Goal: Task Accomplishment & Management: Manage account settings

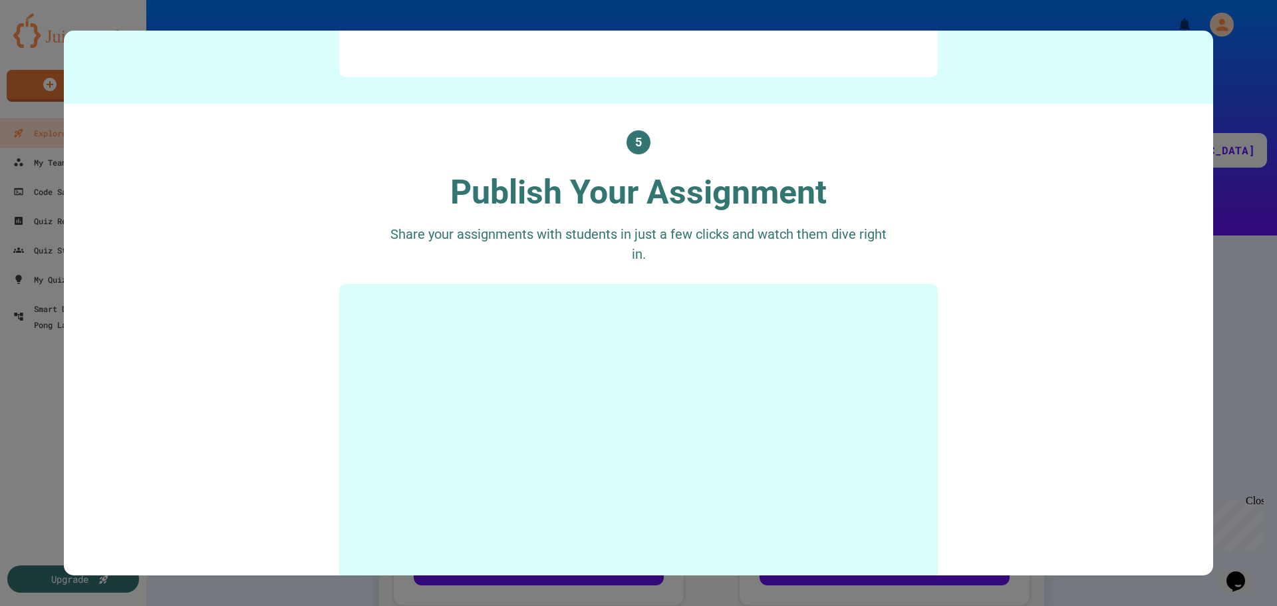
scroll to position [2327, 0]
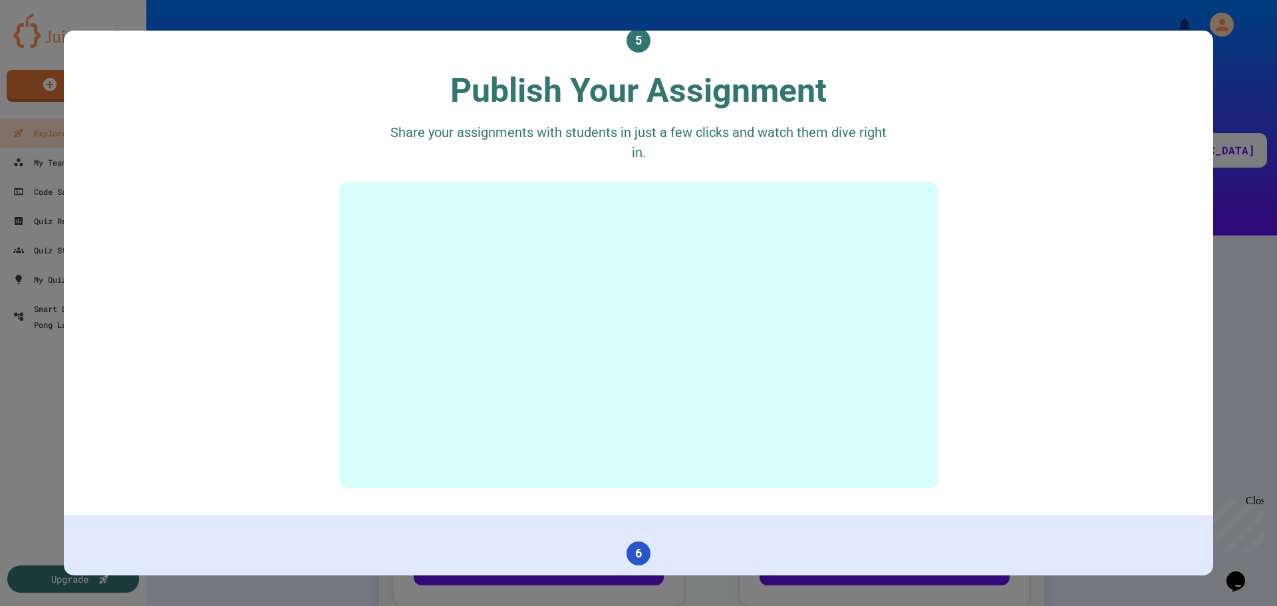
click at [1265, 391] on div at bounding box center [638, 303] width 1277 height 606
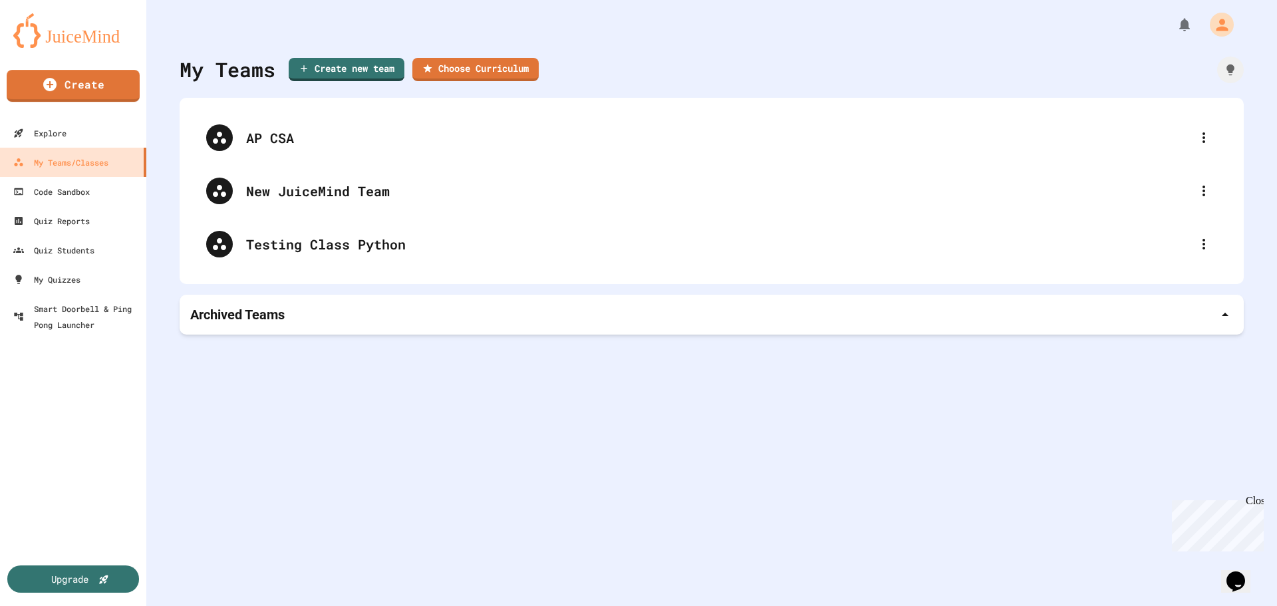
click at [72, 31] on img at bounding box center [73, 30] width 120 height 35
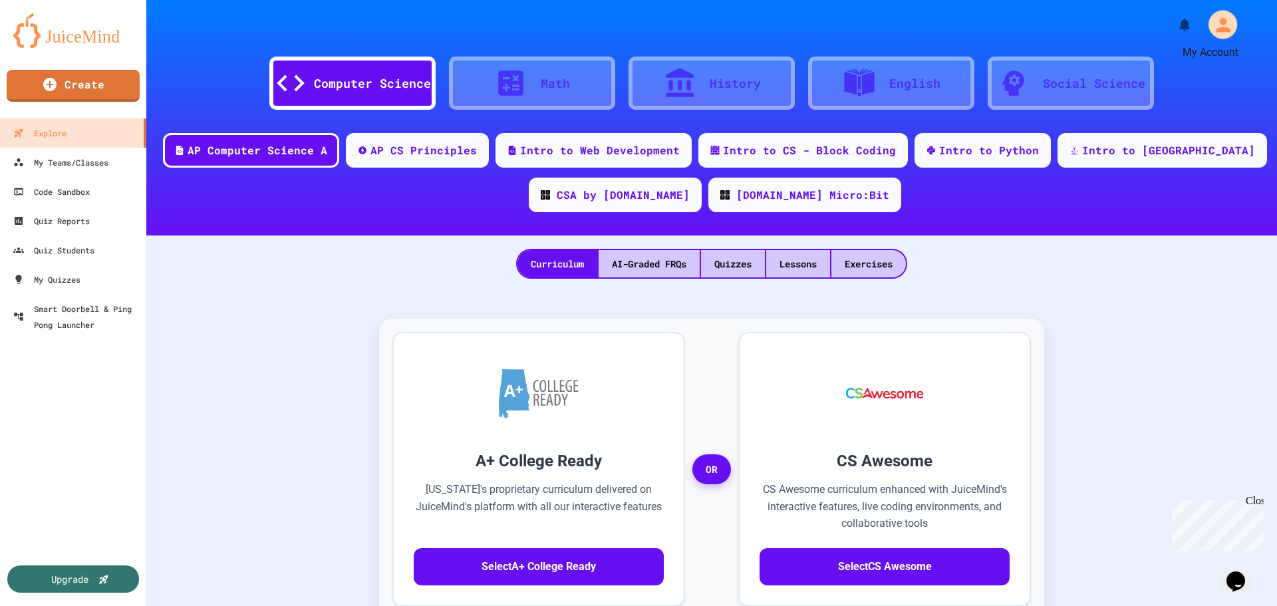
click at [1213, 32] on icon "My Account" at bounding box center [1221, 24] width 21 height 21
drag, startPoint x: 1197, startPoint y: 378, endPoint x: 1079, endPoint y: 431, distance: 129.7
click at [120, 581] on div "Upgrade" at bounding box center [73, 578] width 138 height 29
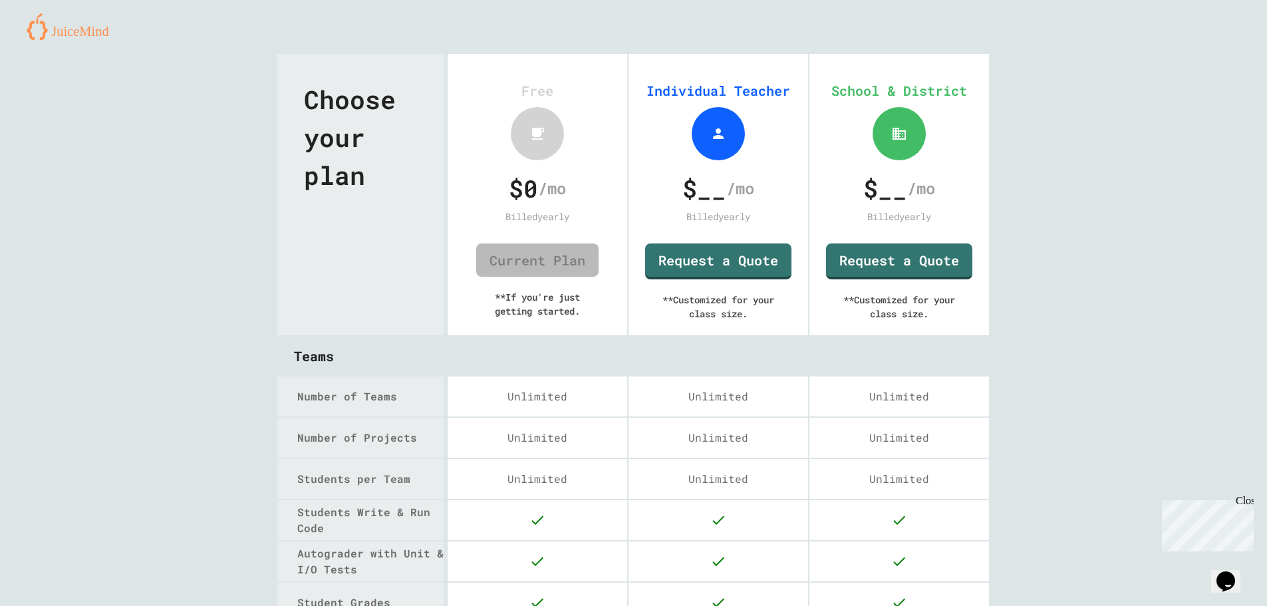
click at [84, 37] on img at bounding box center [73, 26] width 92 height 27
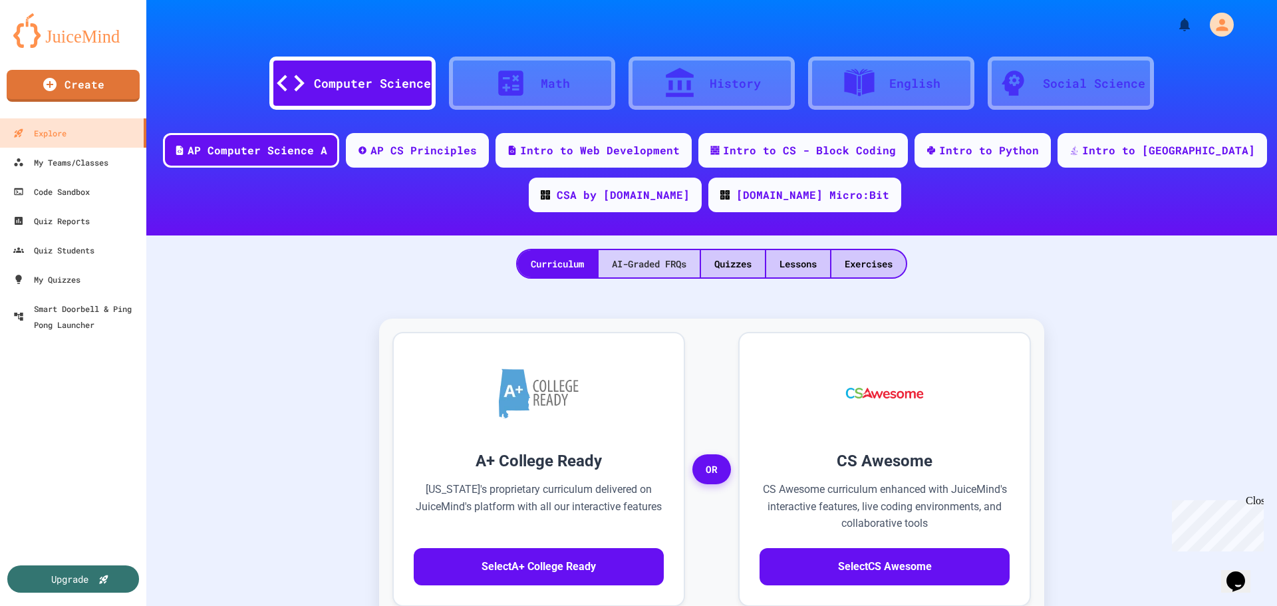
click at [654, 271] on div "AI-Graded FRQs" at bounding box center [648, 263] width 101 height 27
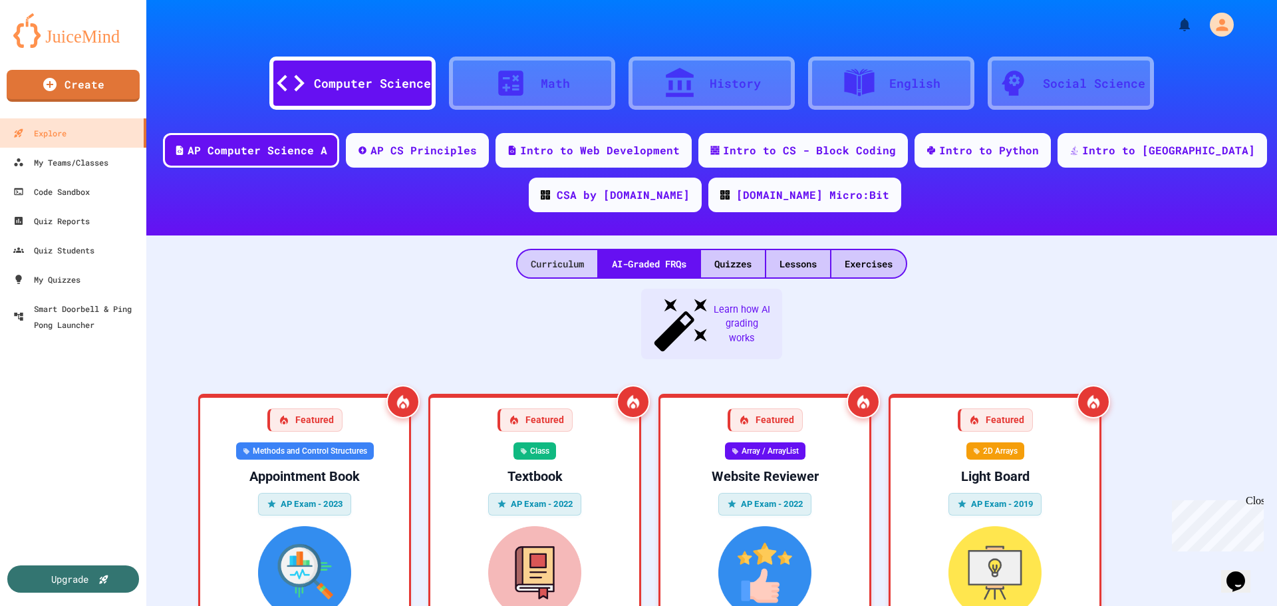
click at [553, 257] on div "Curriculum" at bounding box center [557, 263] width 80 height 27
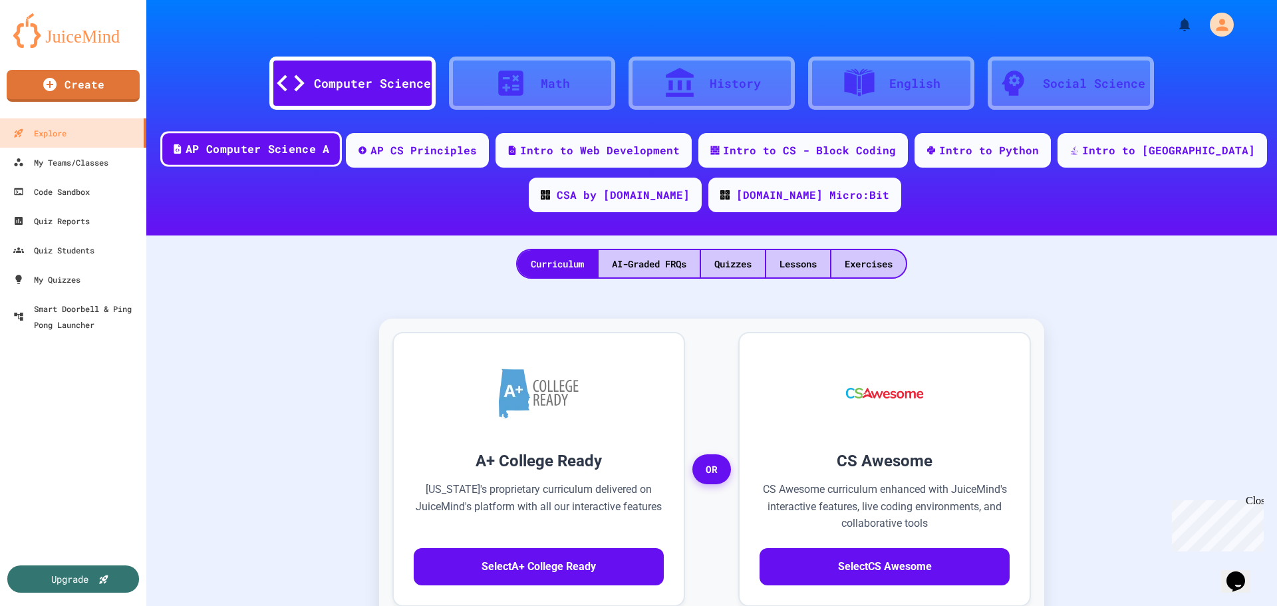
click at [310, 145] on div "AP Computer Science A" at bounding box center [257, 149] width 144 height 17
click at [479, 150] on div "AP CS Principles" at bounding box center [424, 149] width 110 height 17
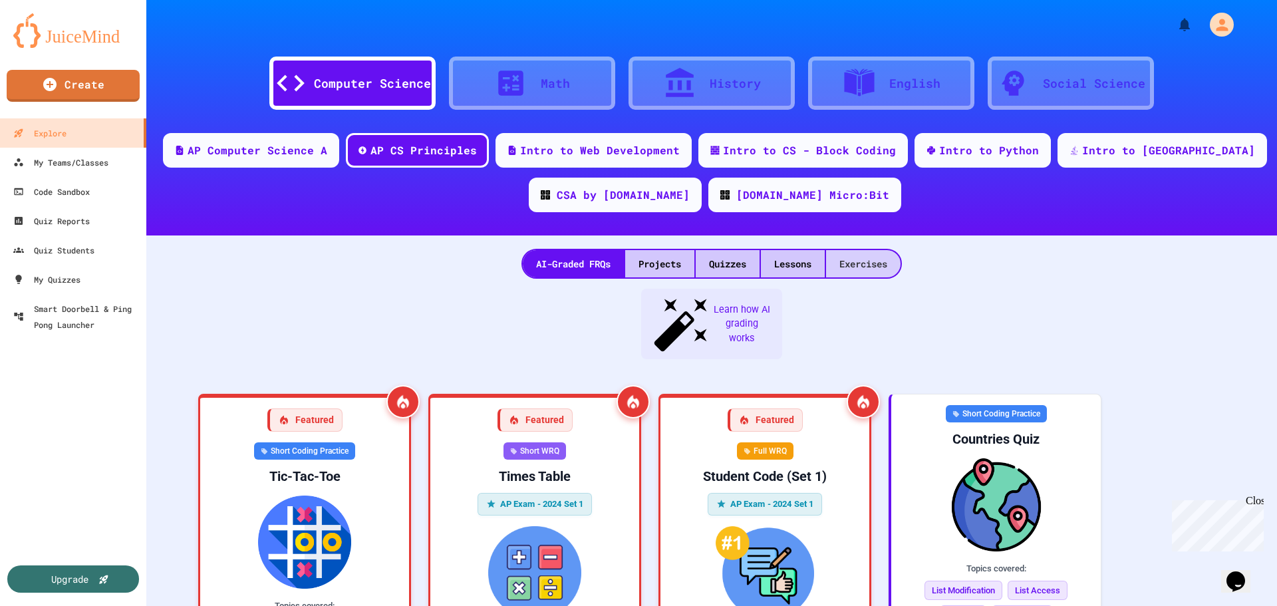
click at [858, 271] on div "Exercises" at bounding box center [863, 263] width 74 height 27
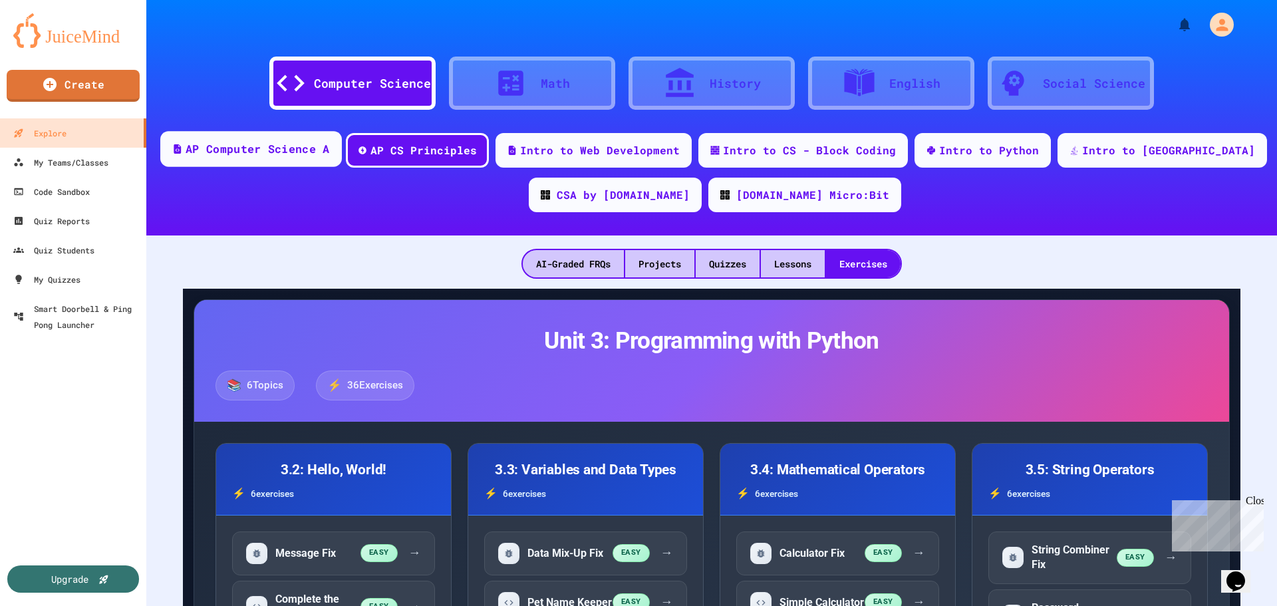
click at [329, 151] on div "AP Computer Science A" at bounding box center [257, 149] width 144 height 17
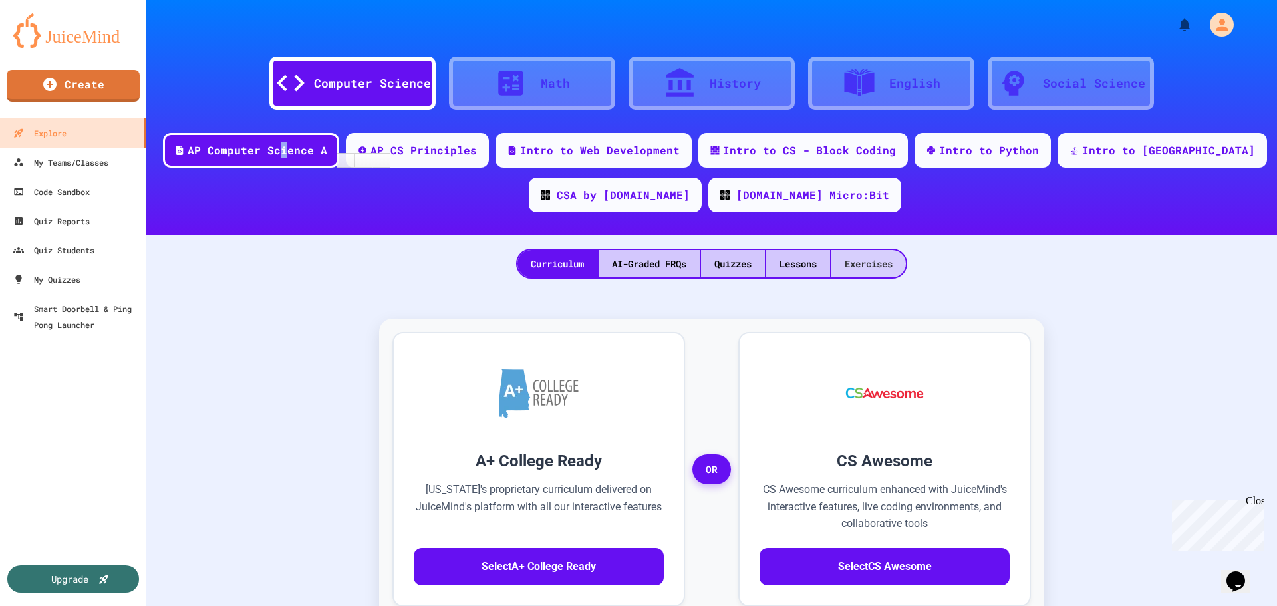
click at [872, 271] on div "Exercises" at bounding box center [868, 263] width 74 height 27
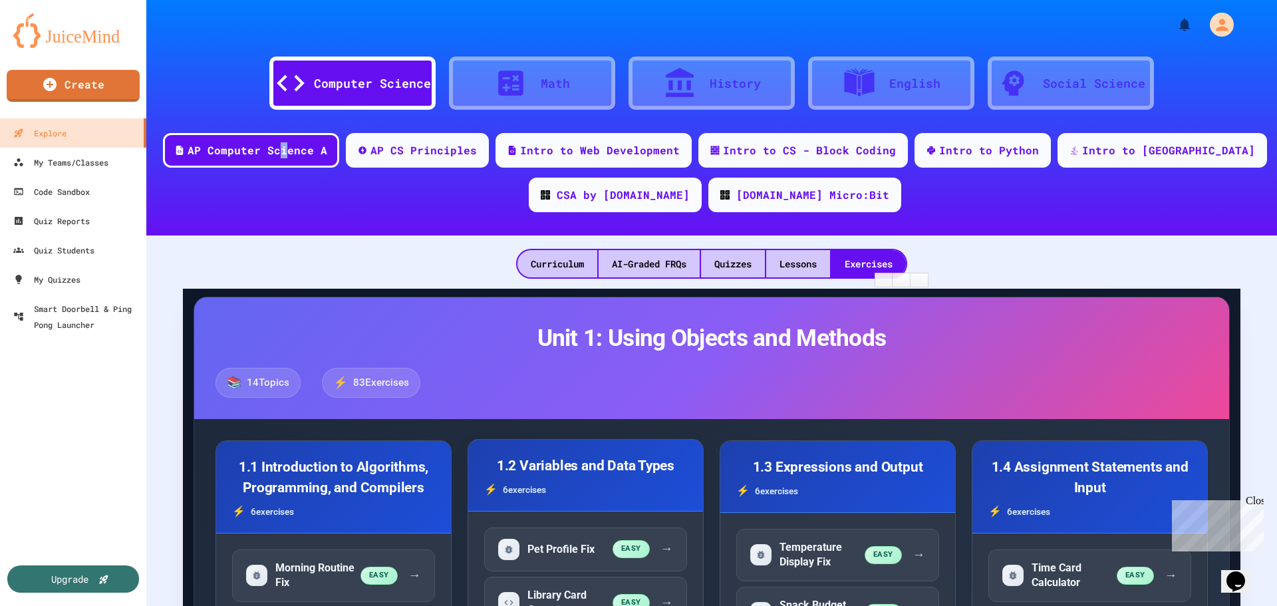
scroll to position [199, 0]
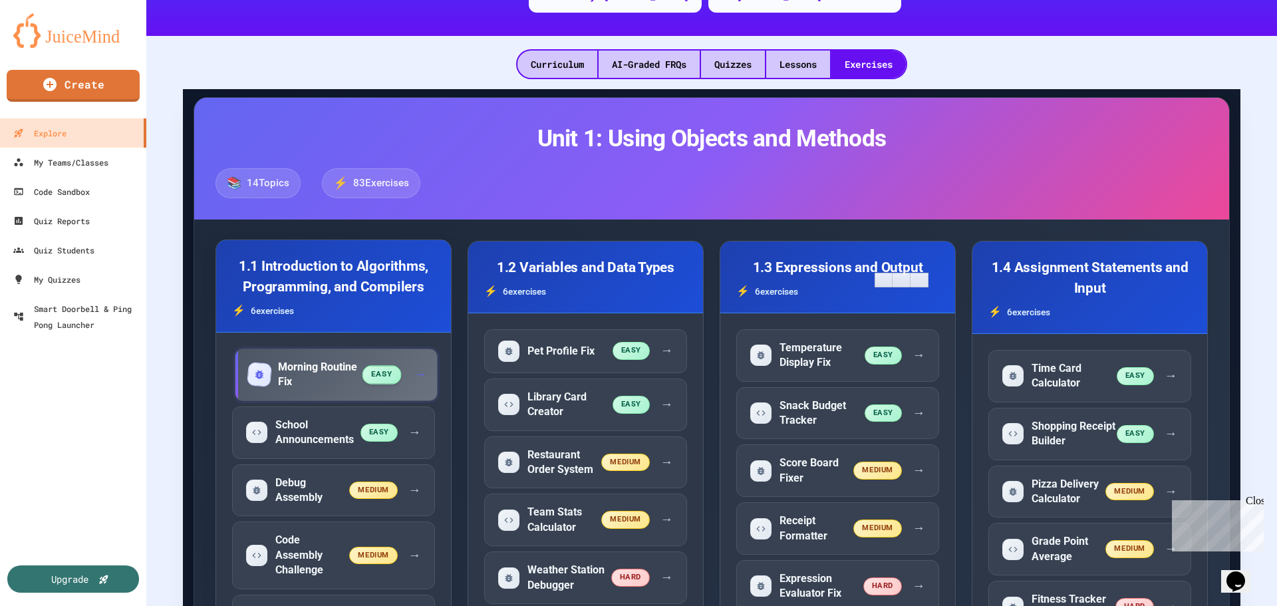
click at [414, 378] on span "→" at bounding box center [420, 374] width 13 height 19
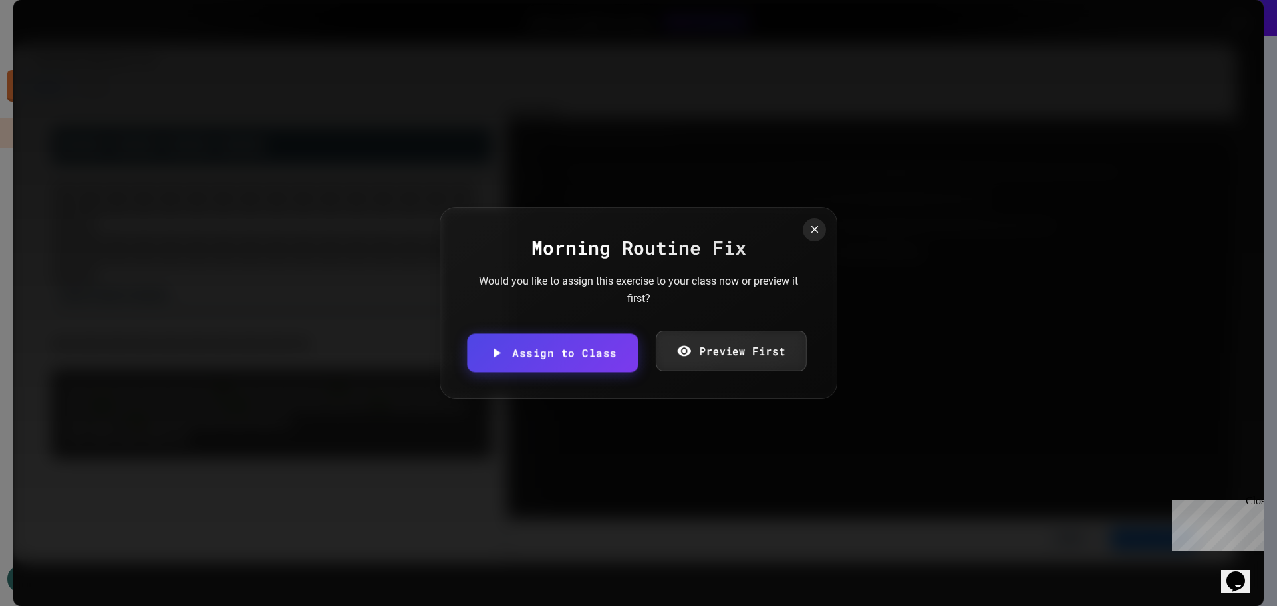
click at [670, 348] on link "Preview First" at bounding box center [730, 350] width 151 height 41
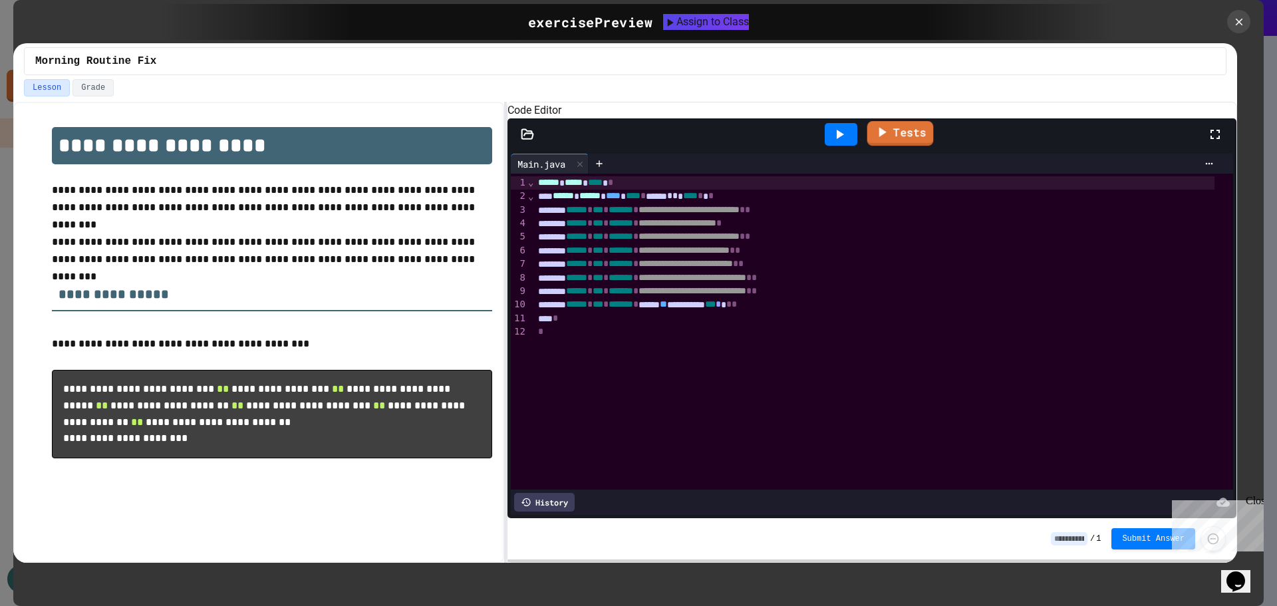
click at [882, 136] on icon at bounding box center [882, 131] width 7 height 9
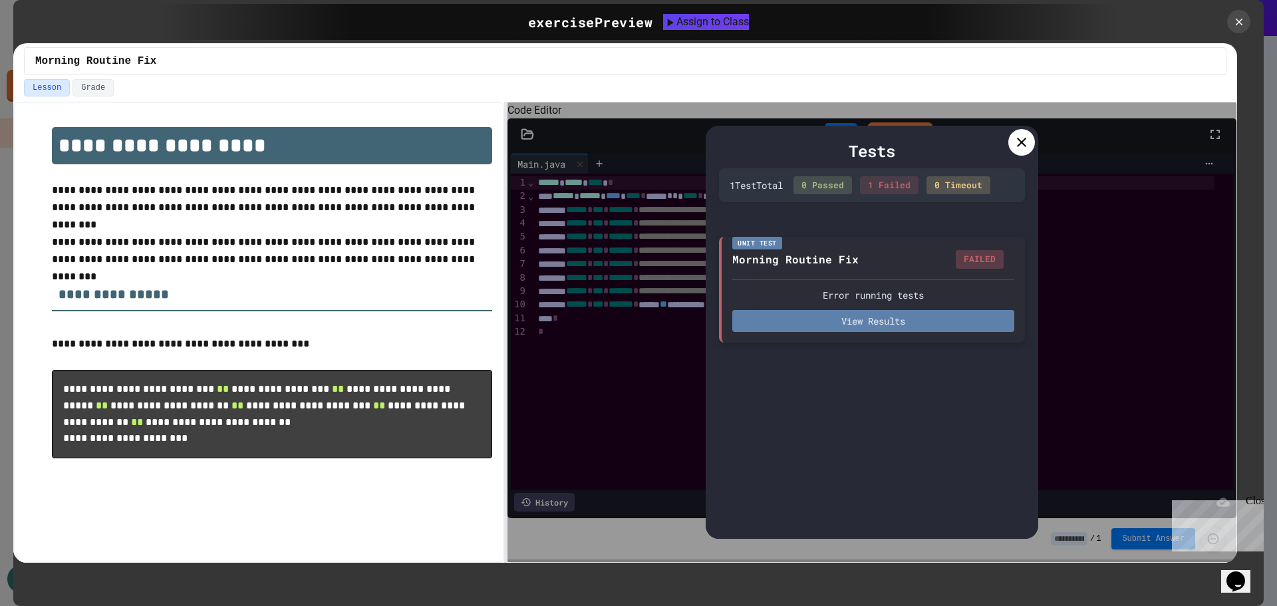
click at [842, 321] on button "View Results" at bounding box center [873, 321] width 282 height 22
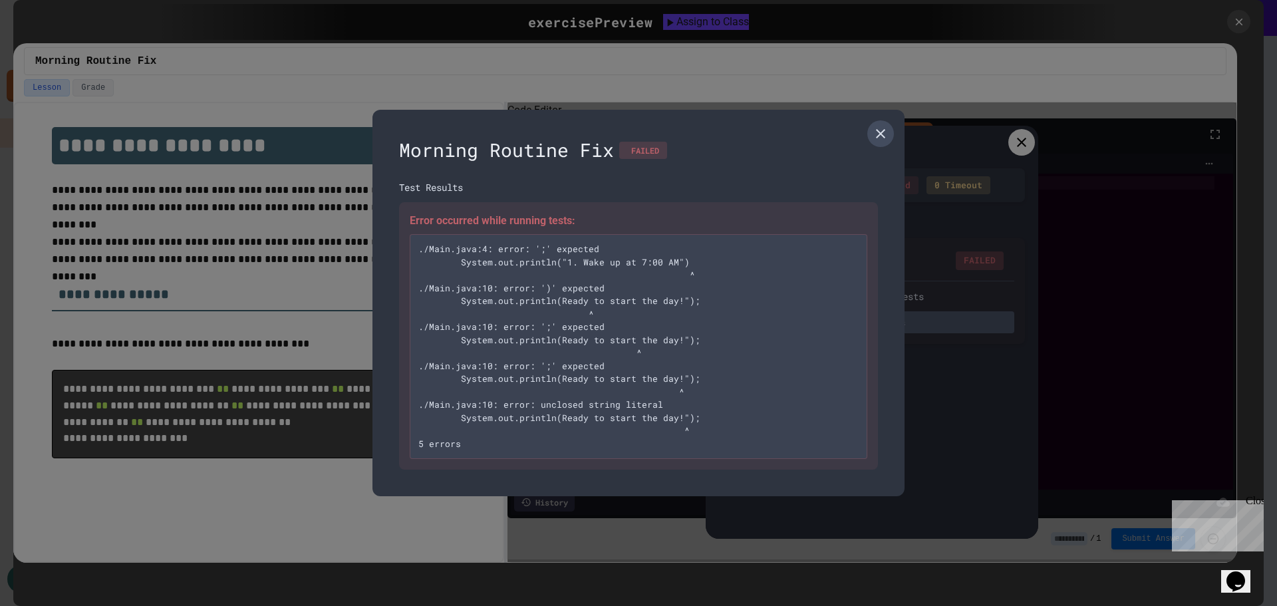
click at [874, 134] on icon at bounding box center [880, 134] width 16 height 16
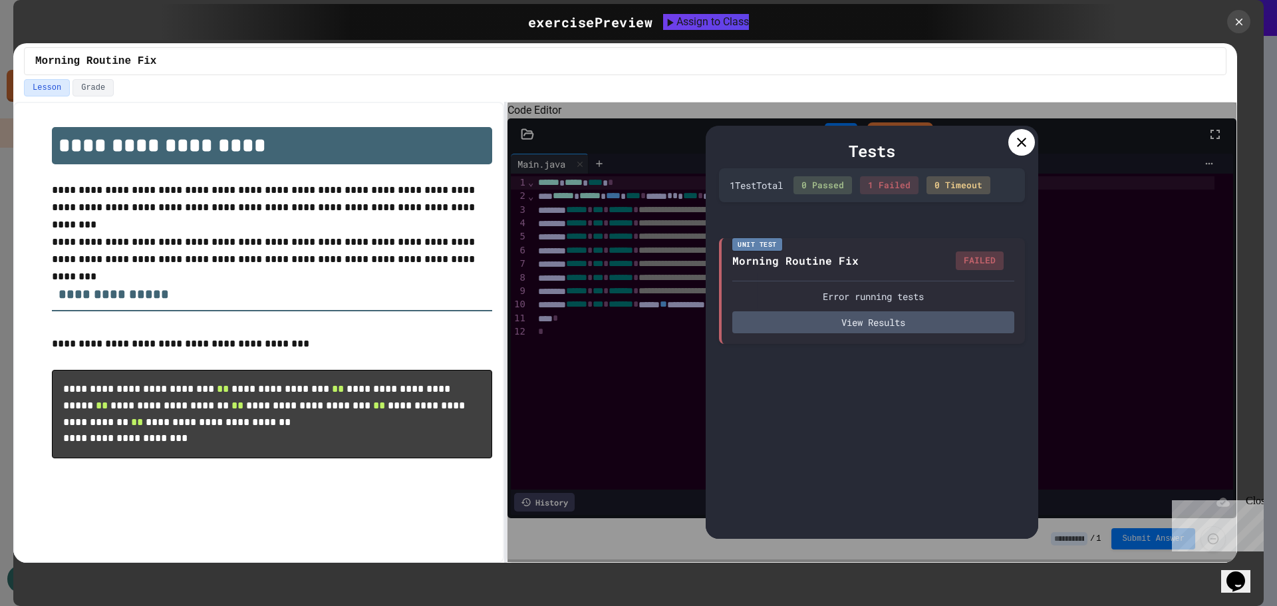
click at [1021, 152] on div at bounding box center [1021, 142] width 27 height 27
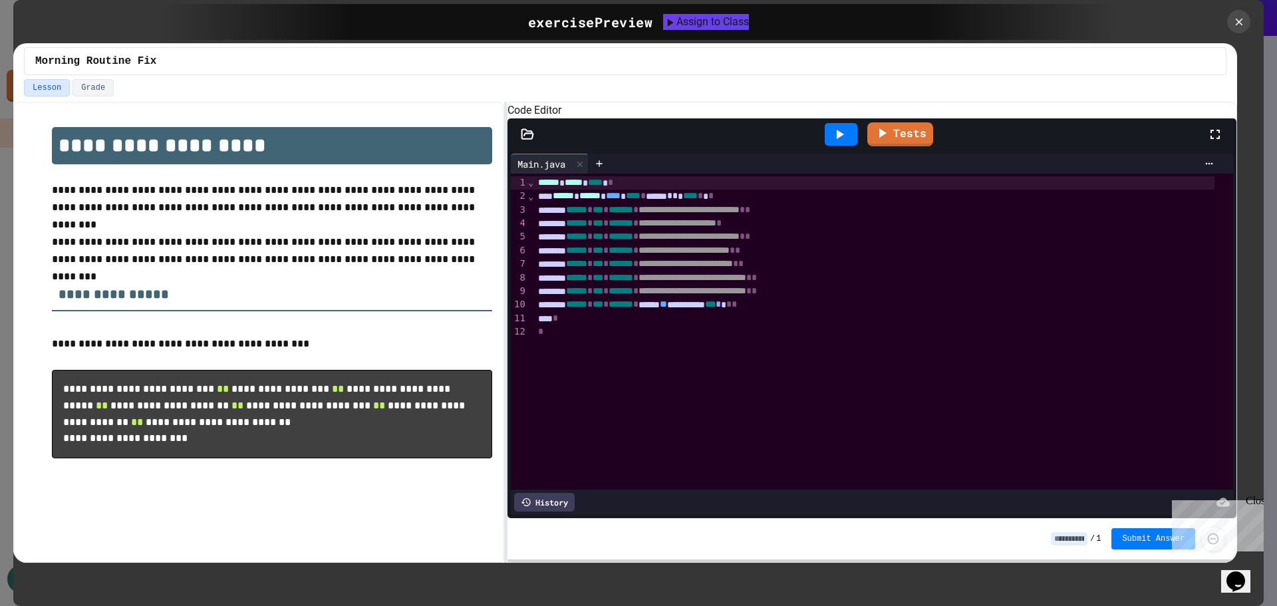
click at [824, 230] on div "**********" at bounding box center [874, 223] width 680 height 13
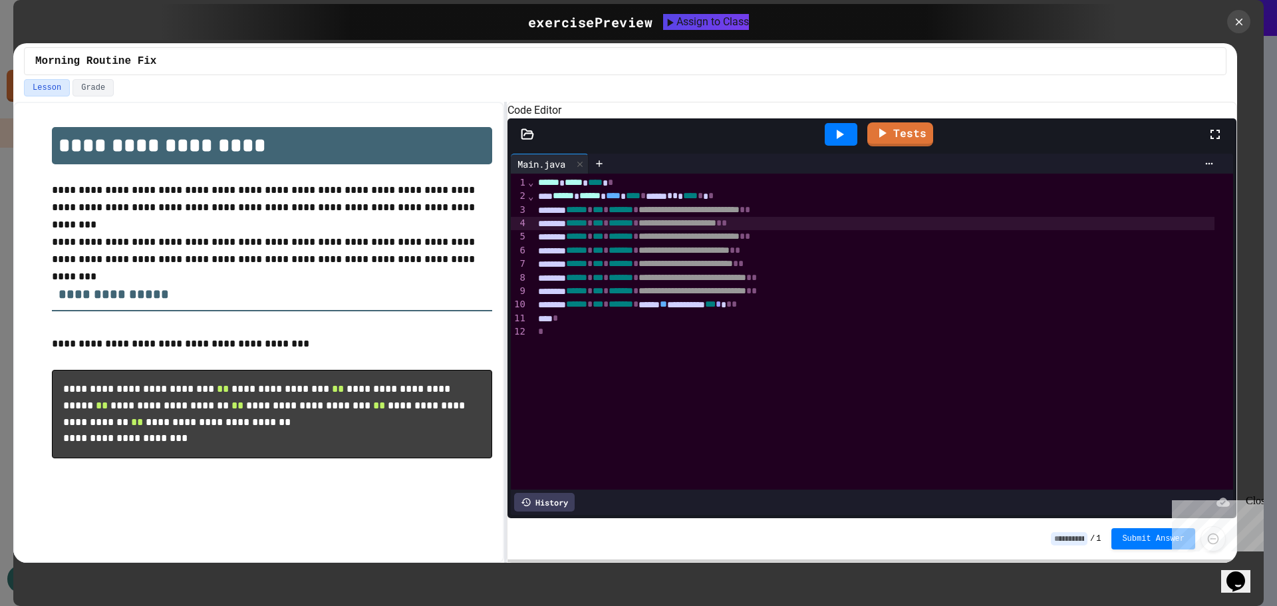
click at [1024, 395] on div "**********" at bounding box center [883, 332] width 699 height 316
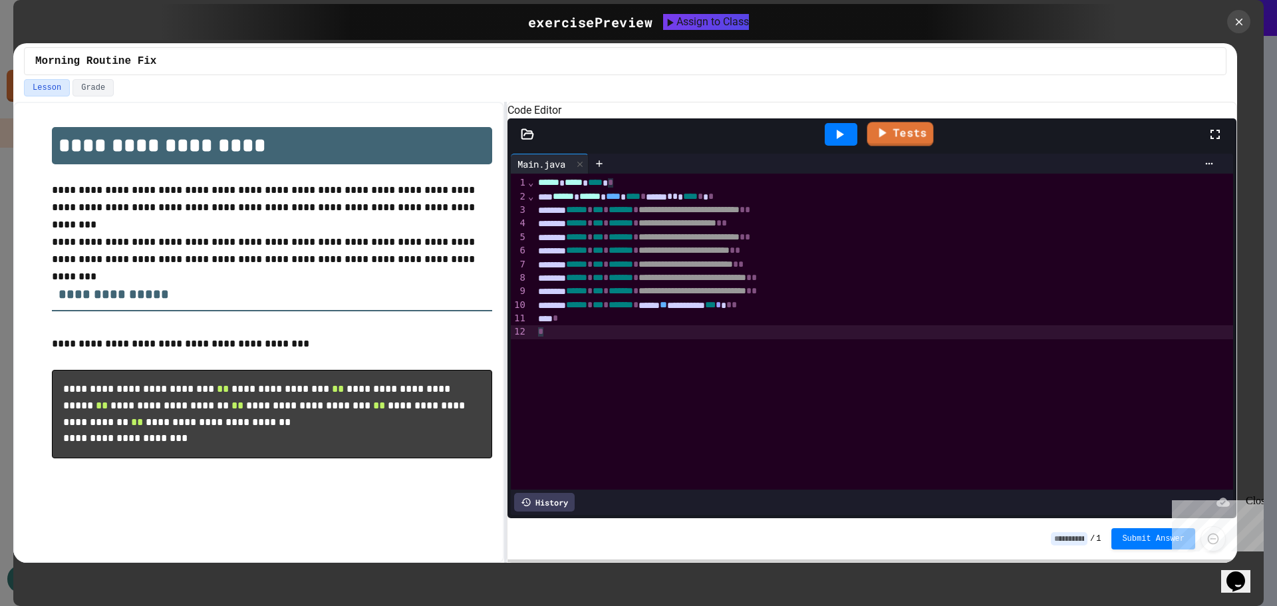
click at [920, 146] on link "Tests" at bounding box center [900, 134] width 66 height 24
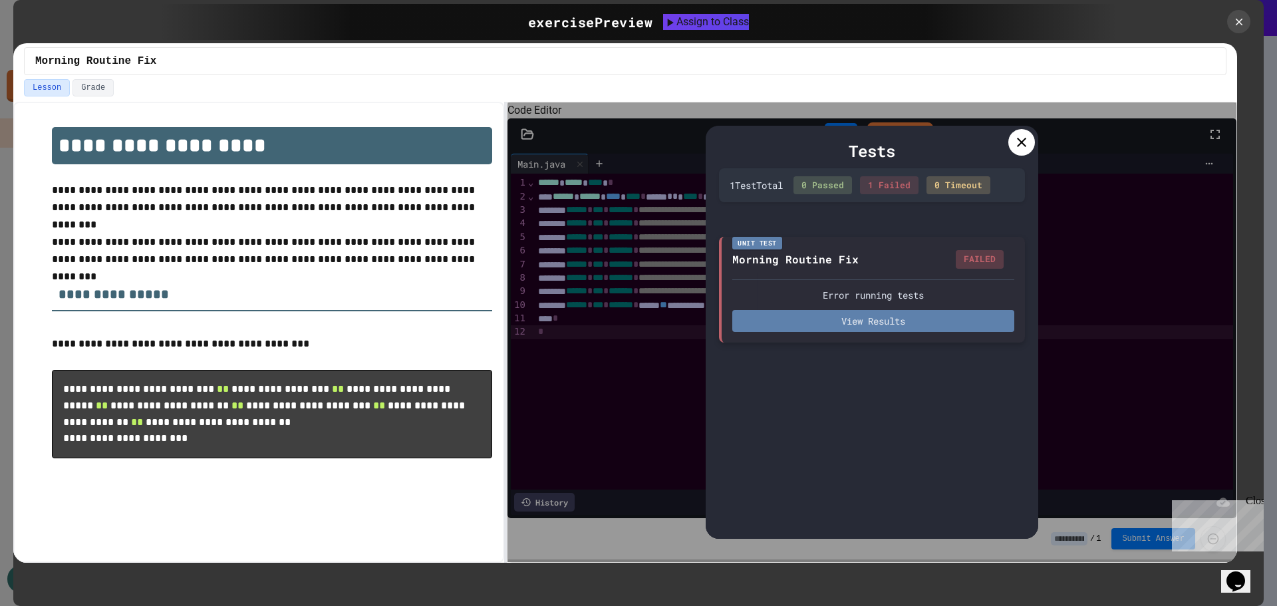
click at [906, 320] on button "View Results" at bounding box center [873, 321] width 282 height 22
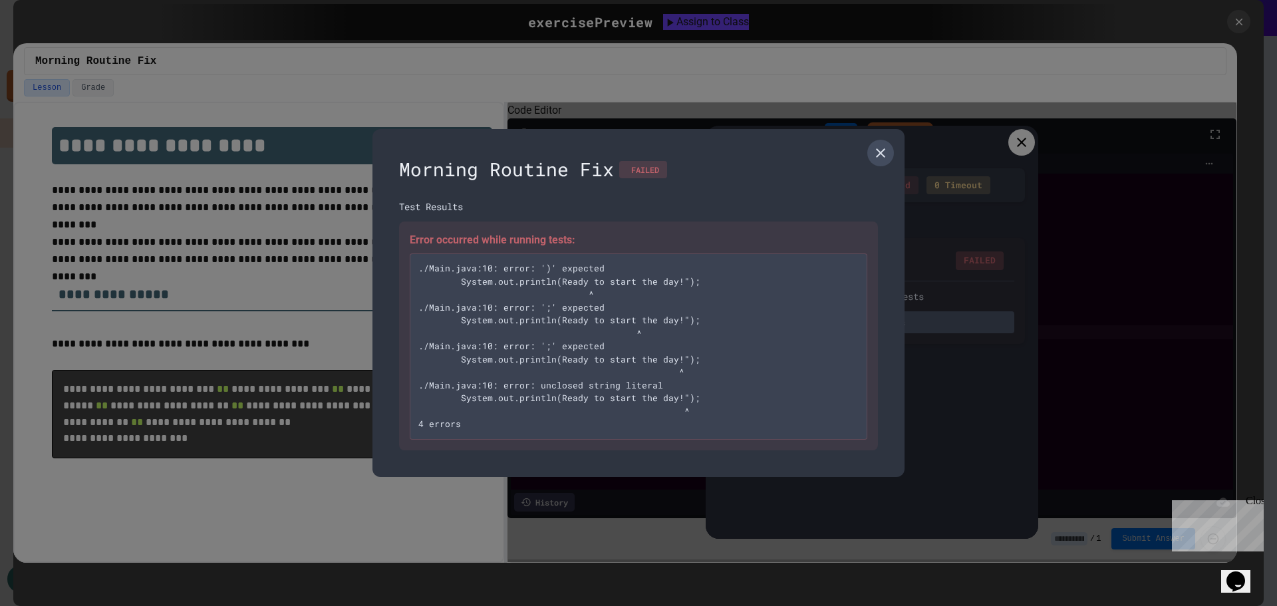
click at [882, 152] on icon at bounding box center [880, 152] width 9 height 9
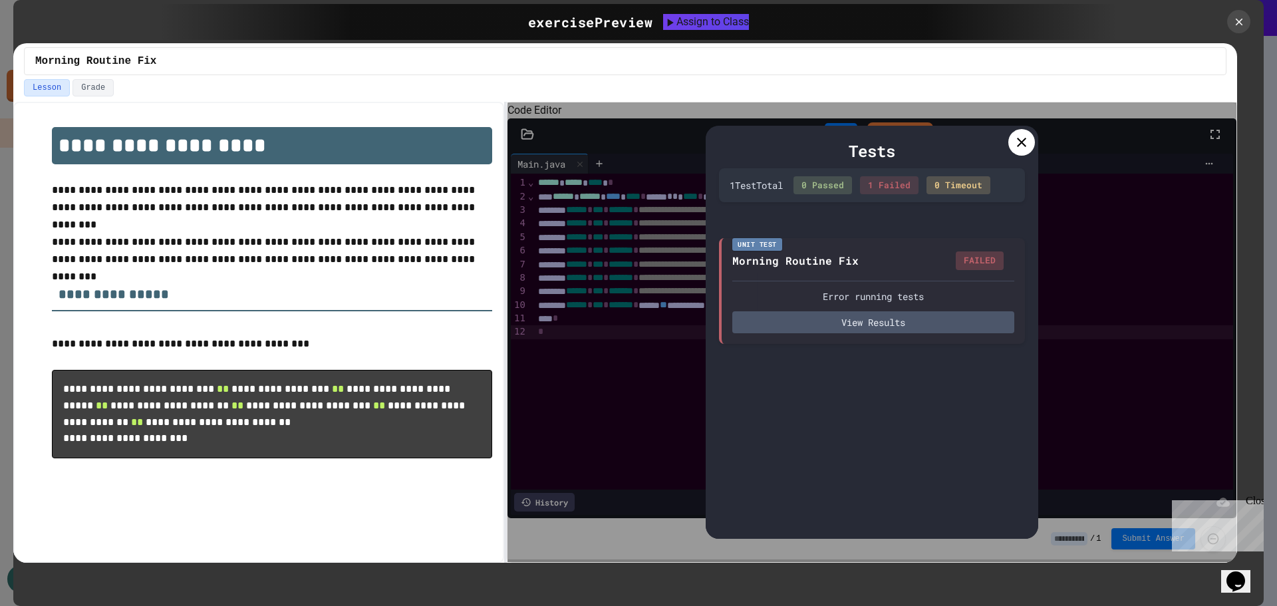
click at [1023, 142] on icon at bounding box center [1021, 142] width 16 height 16
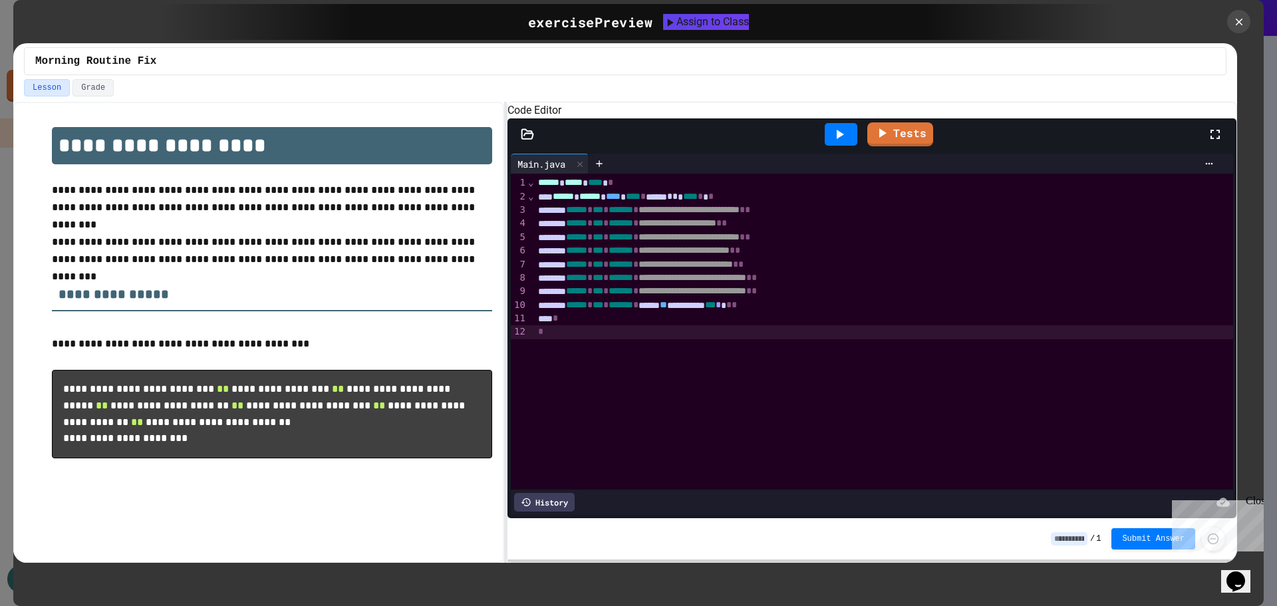
click at [675, 312] on div "****** * *** * ******* * ***** ** ********* *** * * * *" at bounding box center [874, 305] width 680 height 13
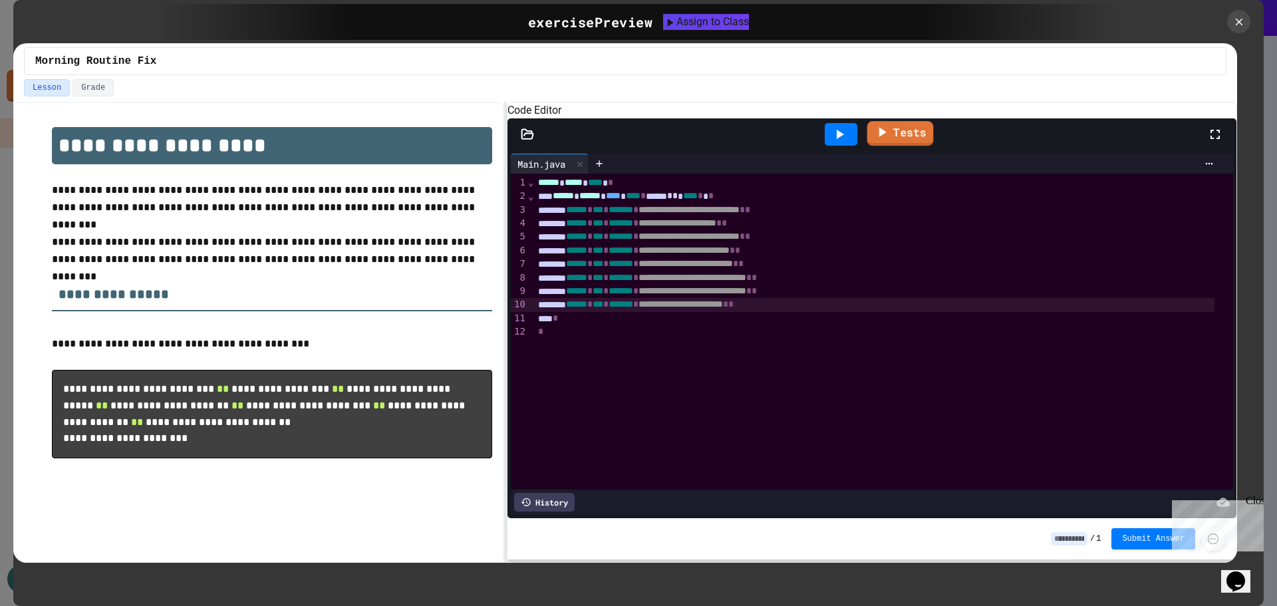
click at [917, 146] on link "Tests" at bounding box center [900, 133] width 66 height 25
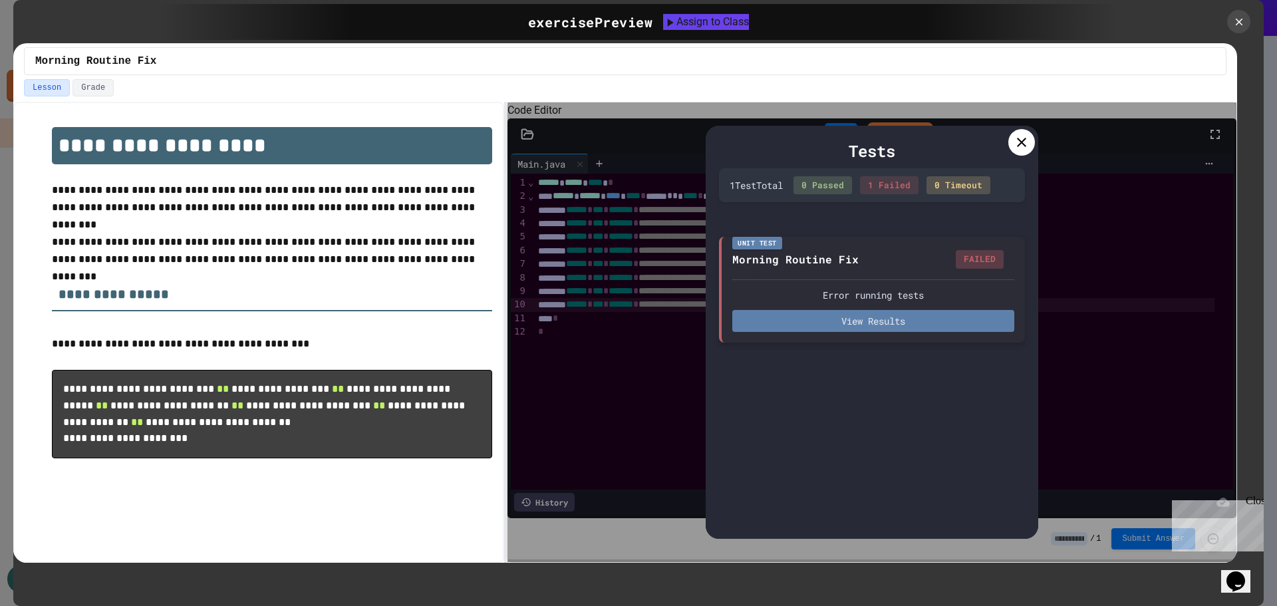
click at [902, 318] on button "View Results" at bounding box center [873, 321] width 282 height 22
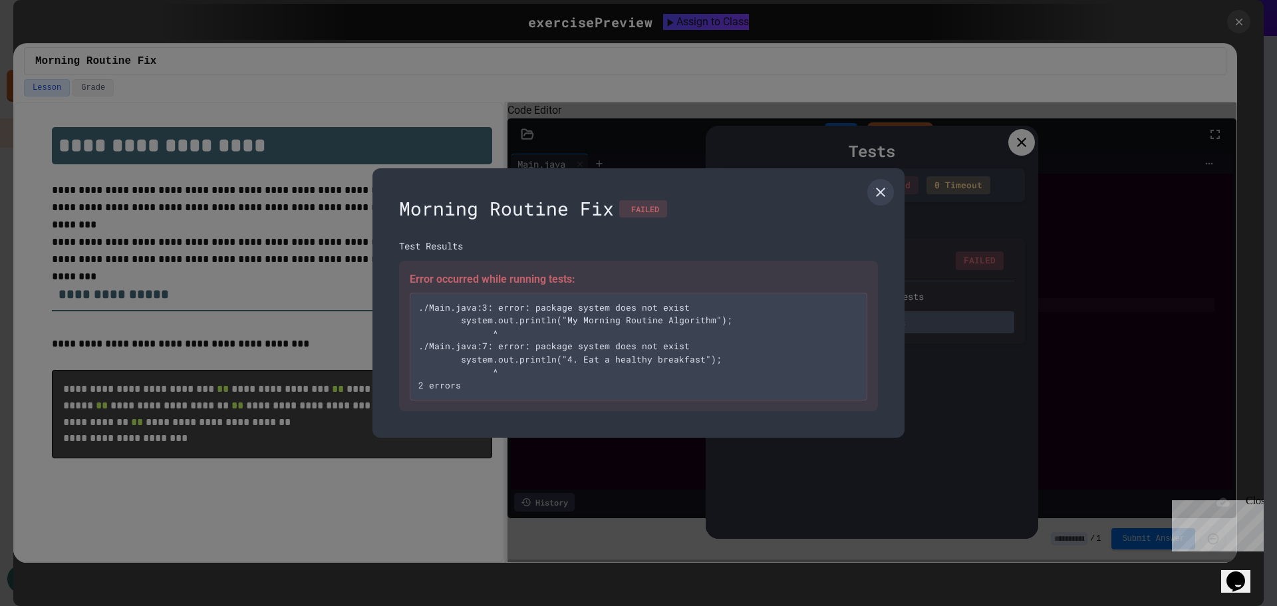
click at [878, 185] on icon at bounding box center [880, 192] width 16 height 16
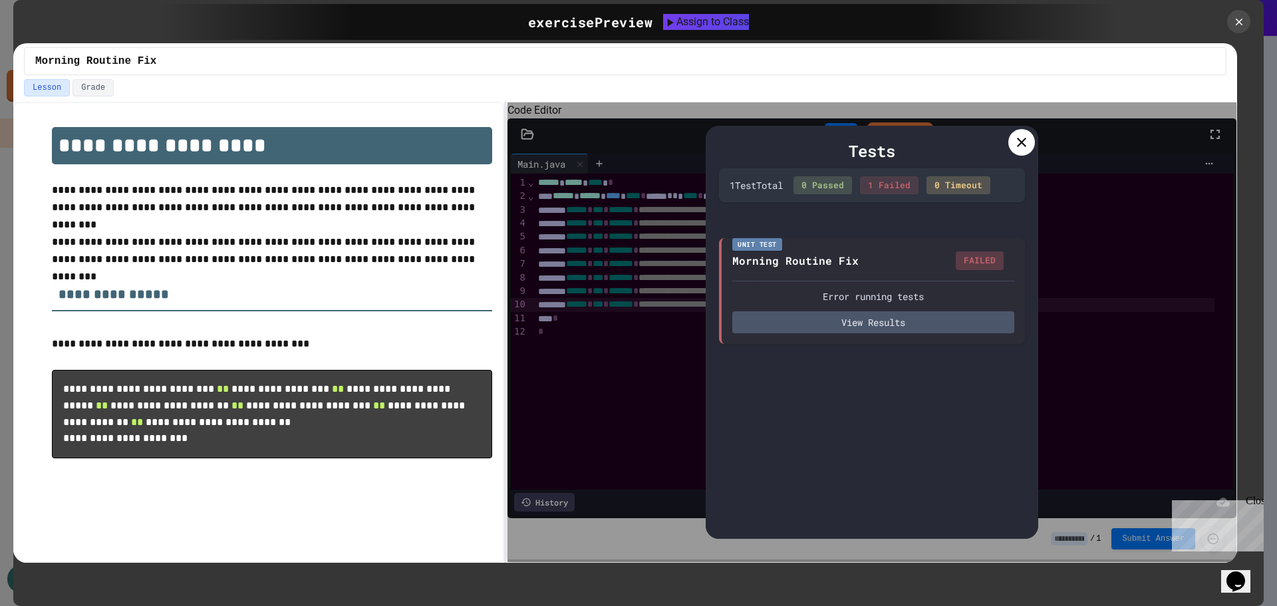
click at [1017, 142] on icon at bounding box center [1021, 142] width 16 height 16
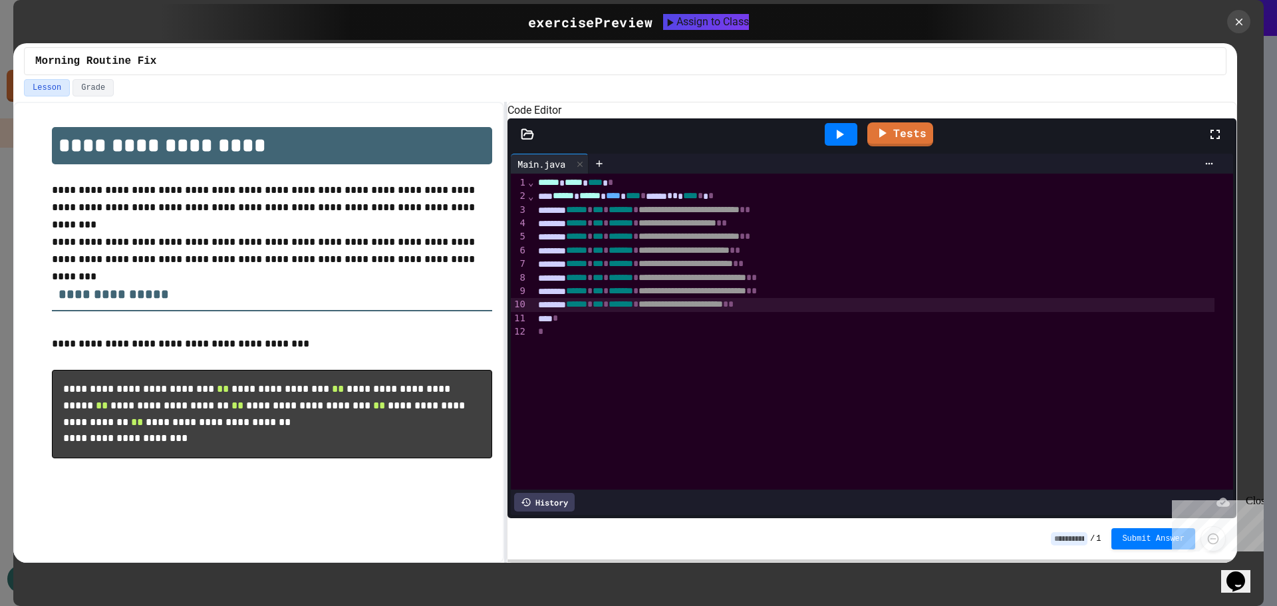
click at [583, 214] on span "******" at bounding box center [576, 209] width 21 height 9
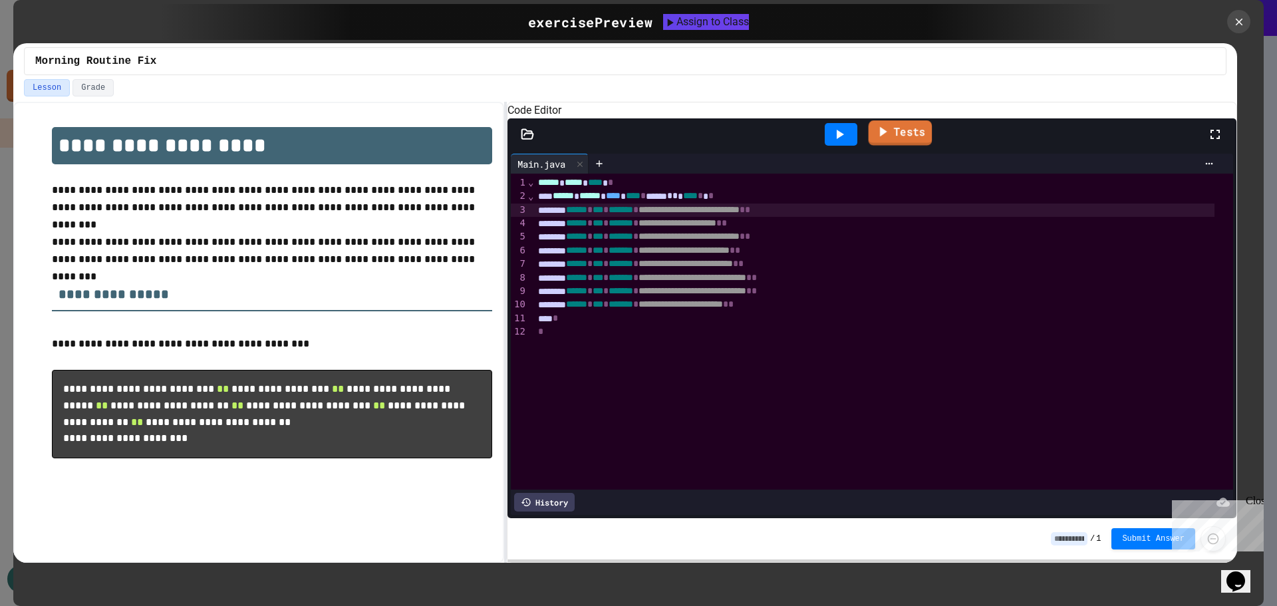
click at [899, 146] on link "Tests" at bounding box center [900, 132] width 64 height 25
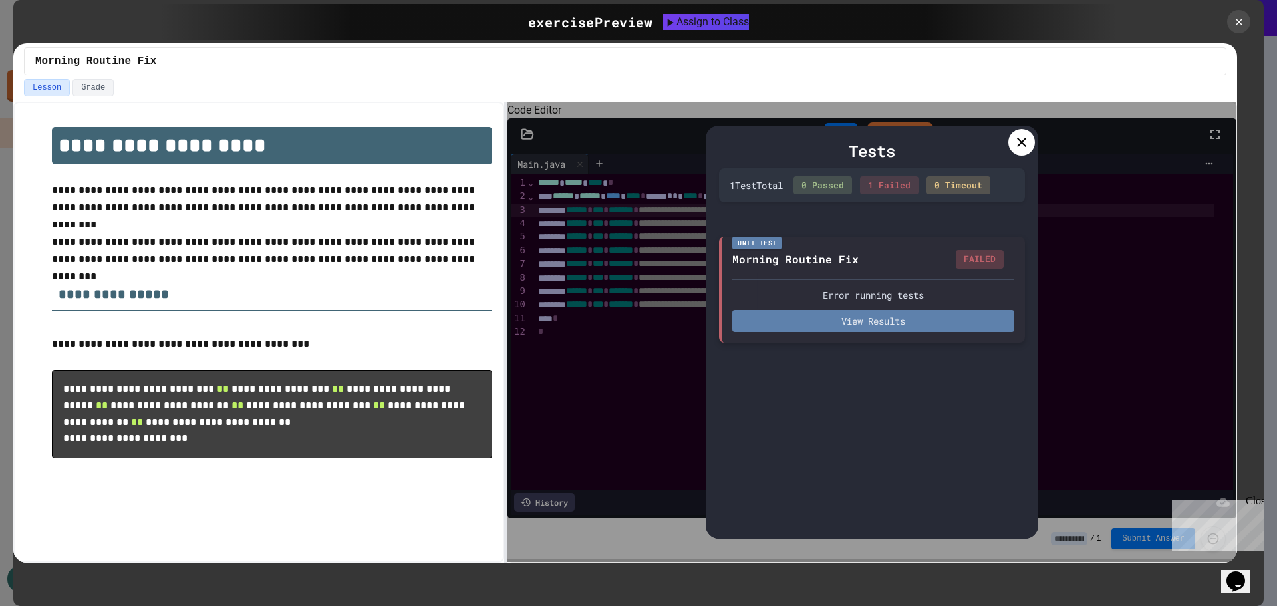
click at [836, 314] on button "View Results" at bounding box center [873, 321] width 282 height 22
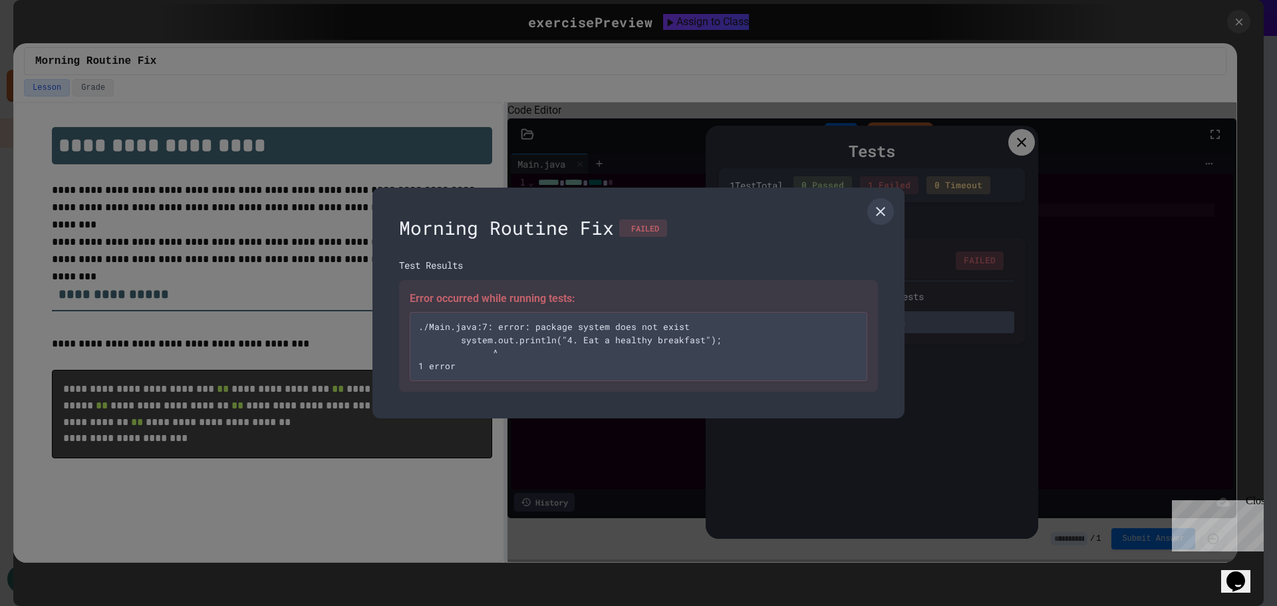
drag, startPoint x: 885, startPoint y: 209, endPoint x: 979, endPoint y: 178, distance: 98.6
click at [887, 207] on icon at bounding box center [880, 211] width 16 height 16
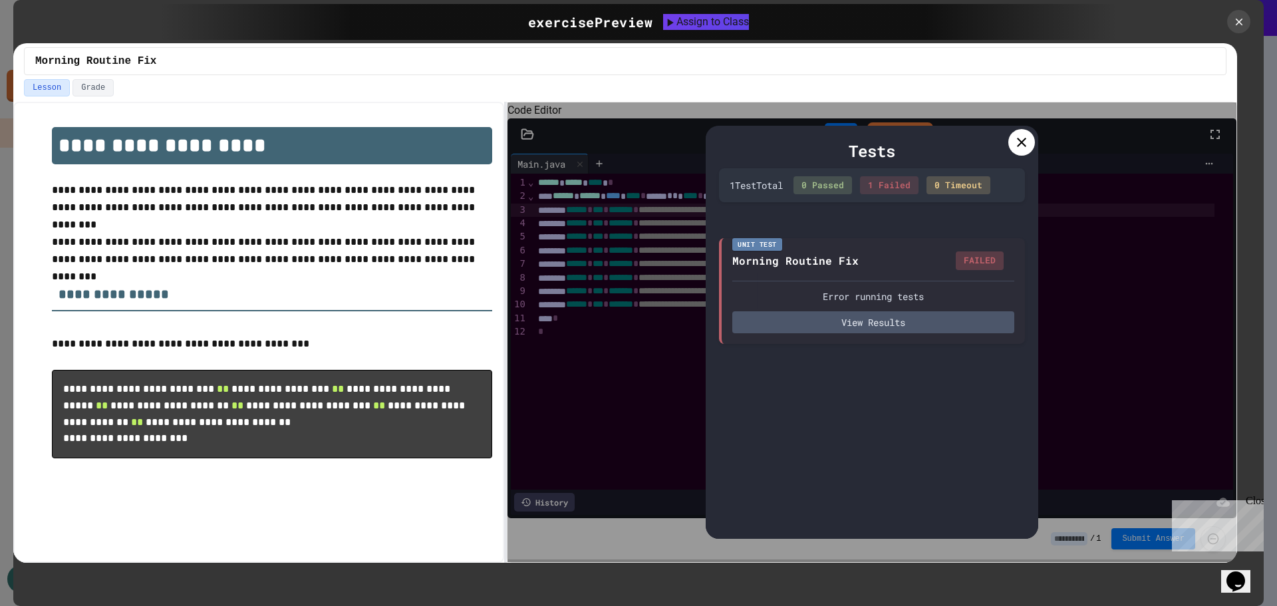
drag, startPoint x: 1020, startPoint y: 130, endPoint x: 1017, endPoint y: 138, distance: 8.6
click at [1021, 130] on div at bounding box center [1021, 142] width 27 height 27
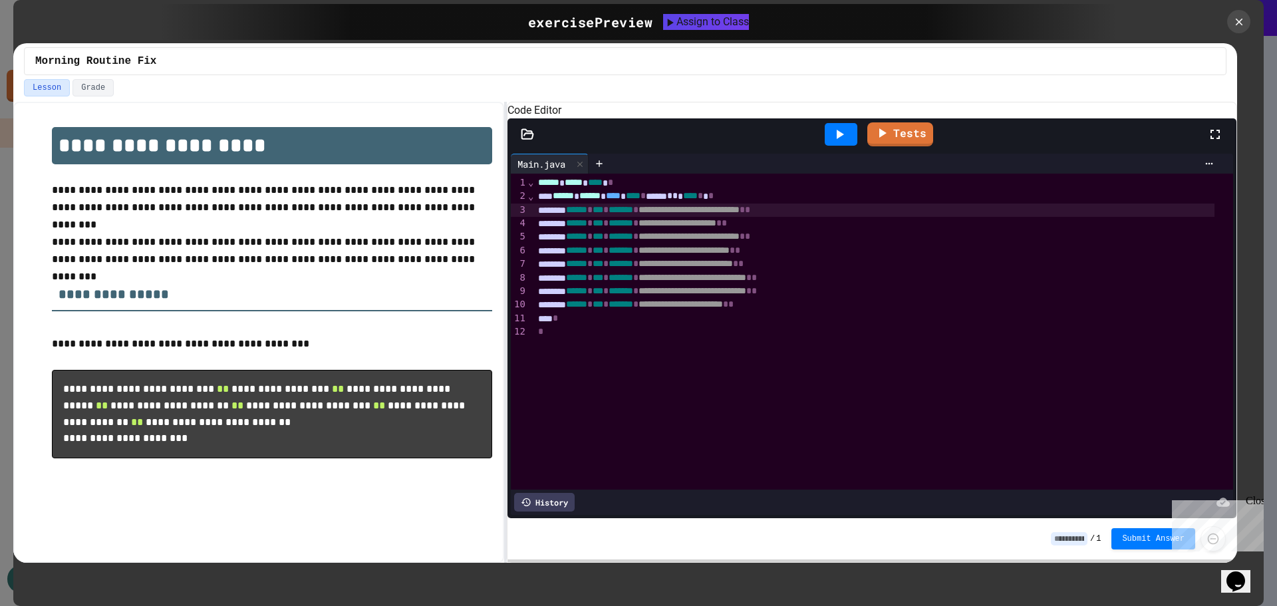
click at [583, 268] on span "******" at bounding box center [576, 263] width 21 height 9
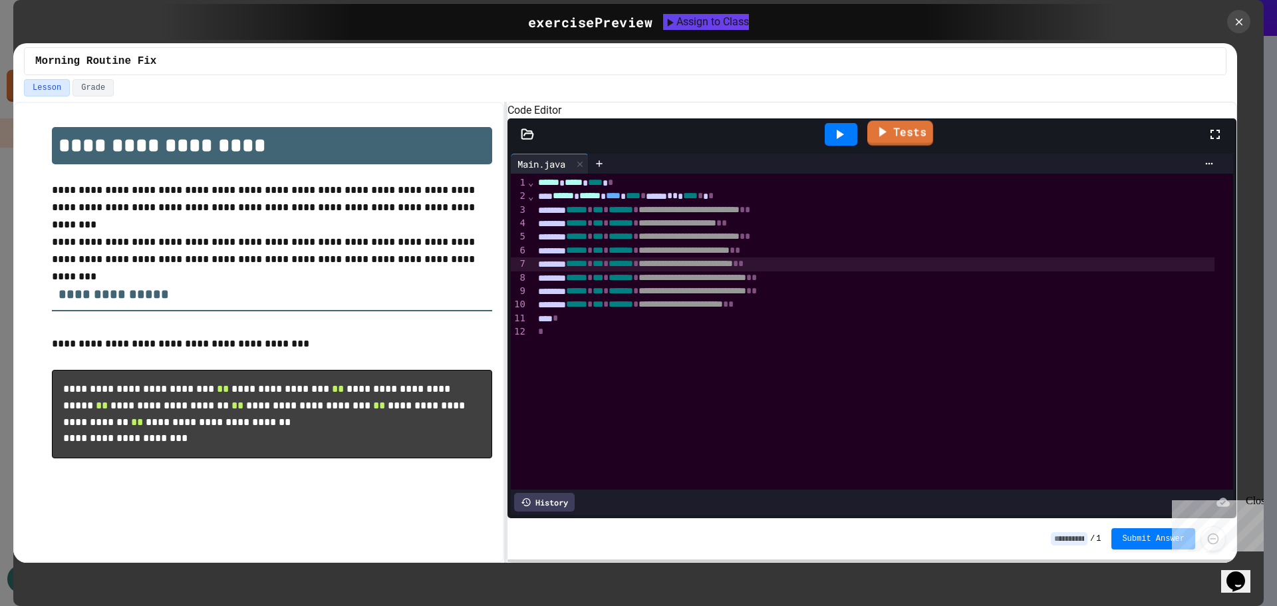
click at [881, 137] on icon at bounding box center [882, 132] width 7 height 10
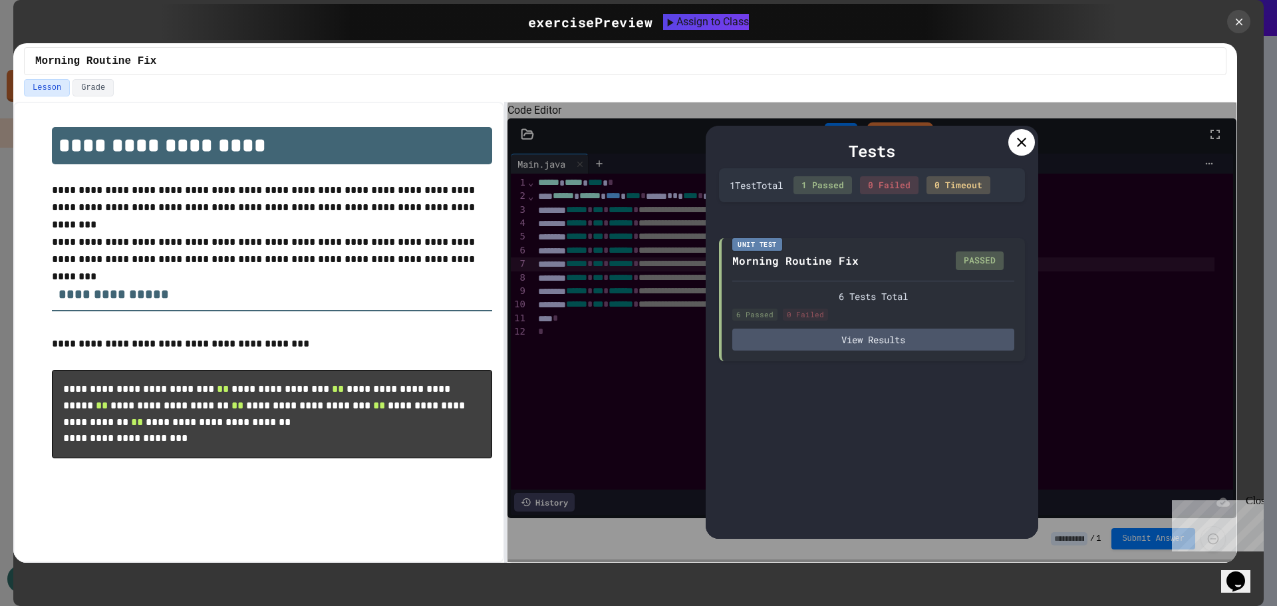
click at [1025, 143] on icon at bounding box center [1021, 142] width 16 height 16
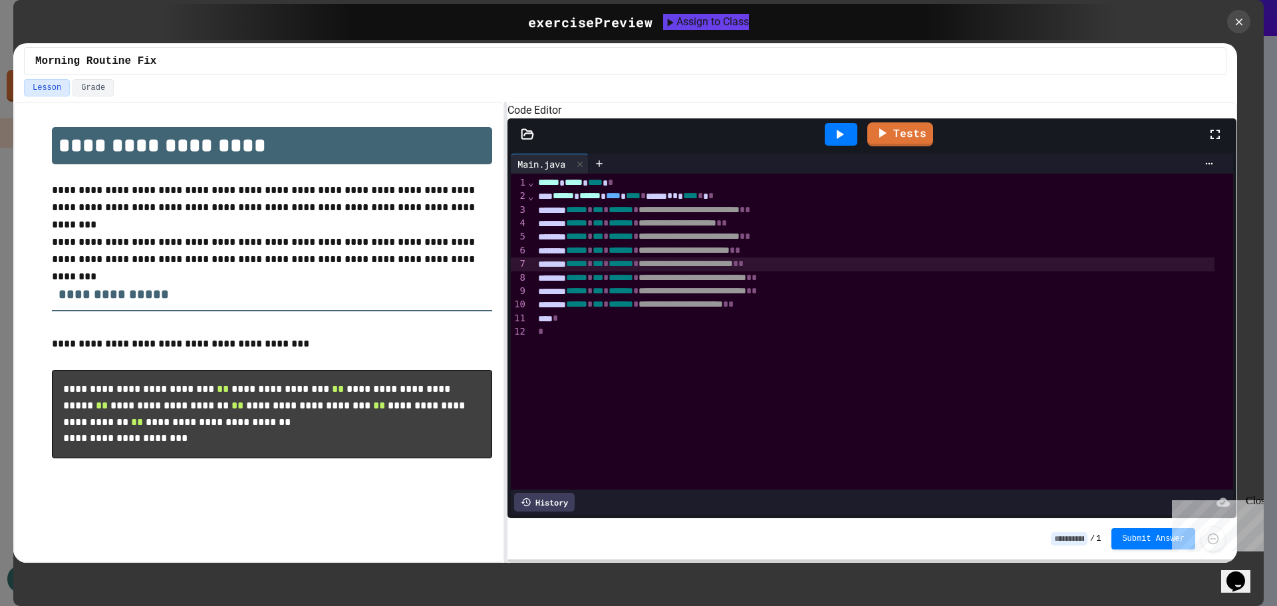
click at [1214, 142] on icon at bounding box center [1215, 134] width 16 height 16
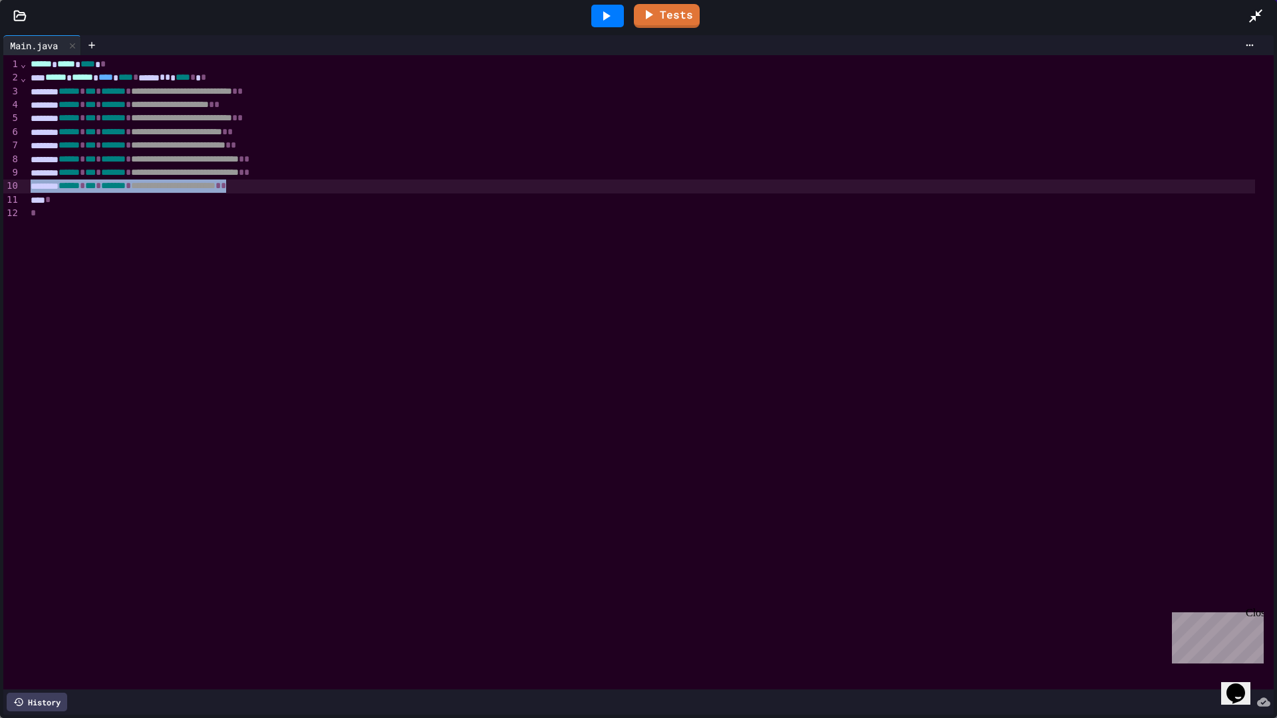
drag, startPoint x: 997, startPoint y: 180, endPoint x: 1138, endPoint y: 128, distance: 150.4
click at [997, 181] on div "**********" at bounding box center [650, 372] width 1247 height 634
drag, startPoint x: 1265, startPoint y: 10, endPoint x: 1273, endPoint y: 16, distance: 10.0
click at [1265, 10] on div at bounding box center [1261, 16] width 29 height 36
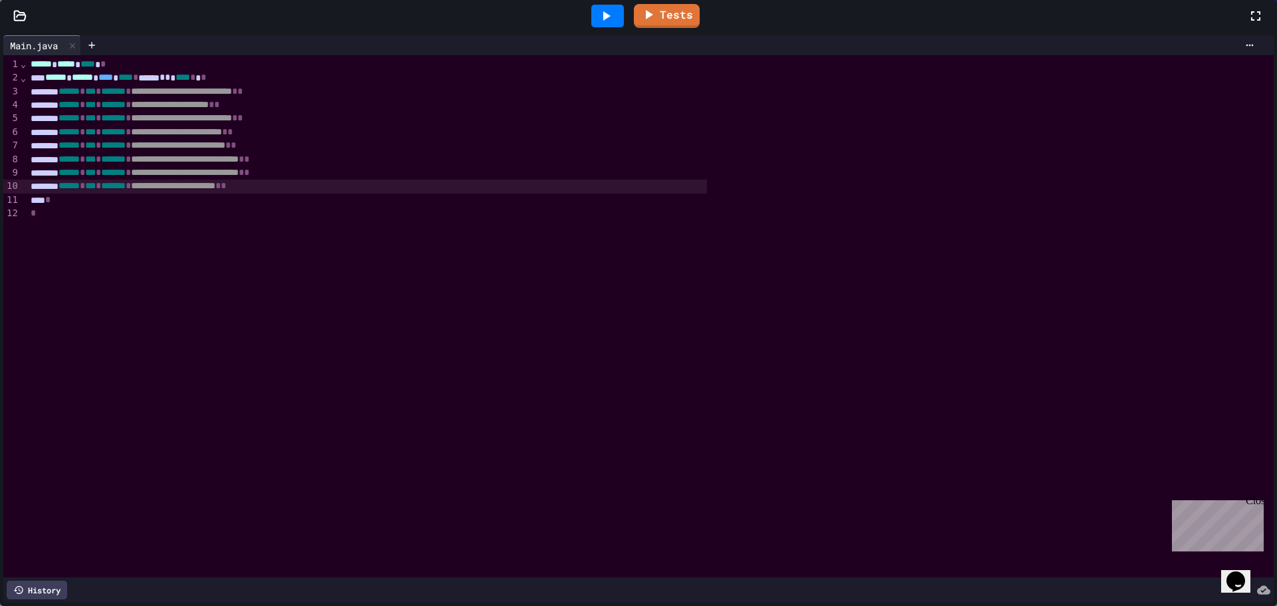
click at [1243, 19] on icon at bounding box center [1238, 22] width 15 height 15
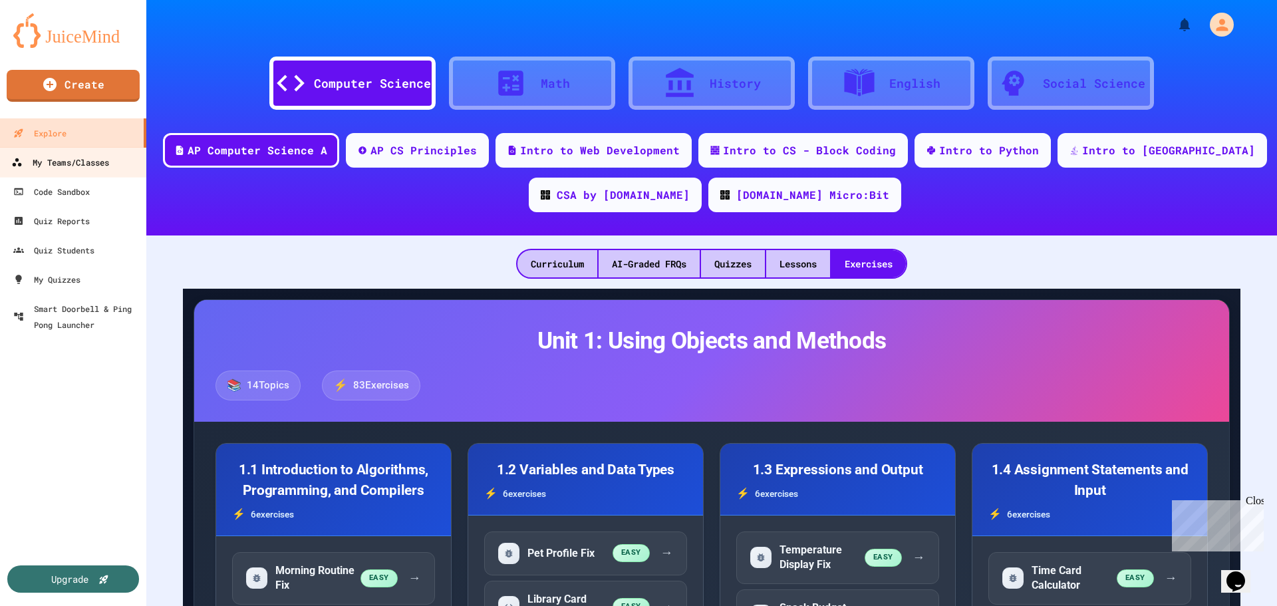
click at [89, 168] on div "My Teams/Classes" at bounding box center [60, 162] width 98 height 17
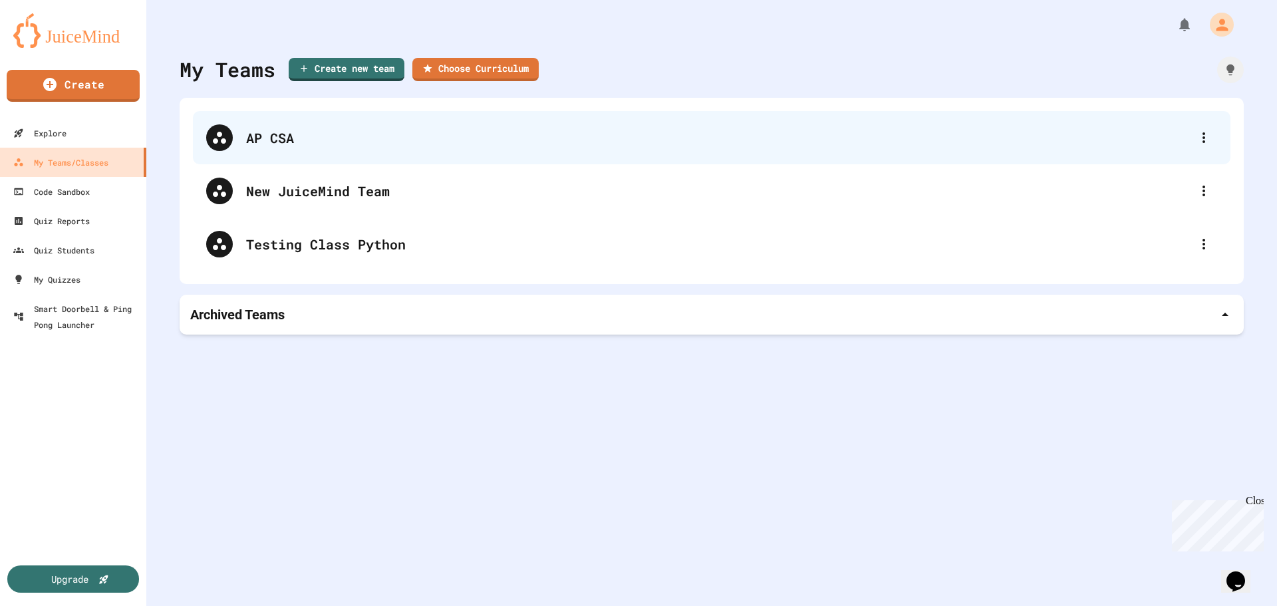
click at [275, 120] on div "AP CSA" at bounding box center [711, 137] width 1037 height 53
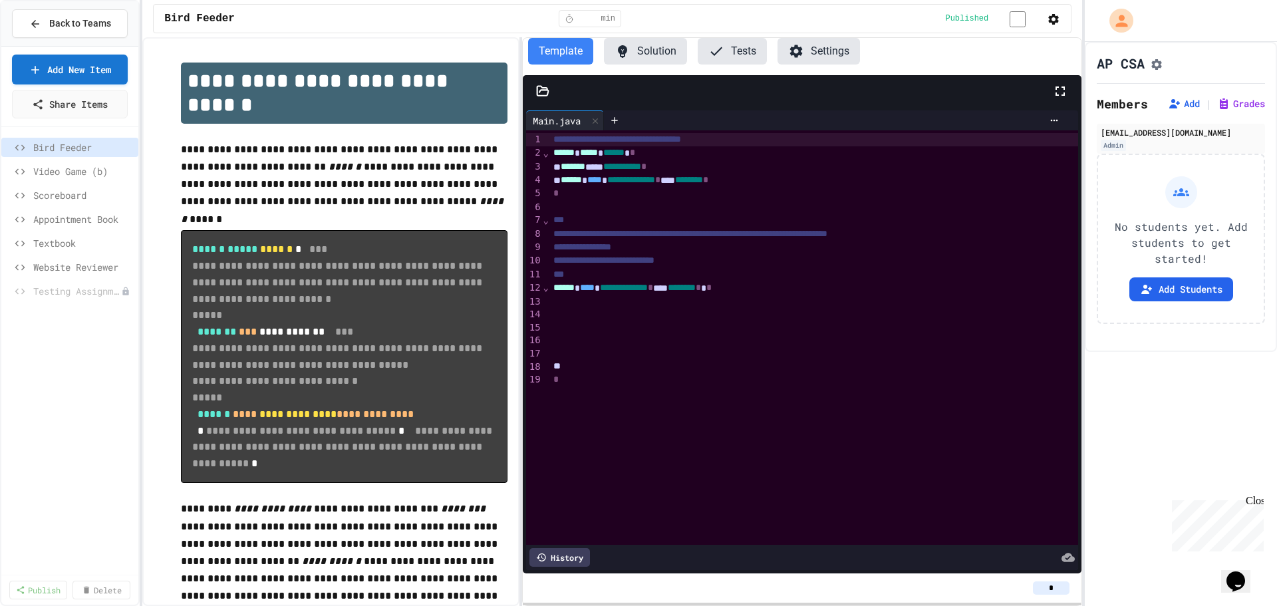
click at [100, 11] on button "Back to Teams" at bounding box center [70, 23] width 116 height 29
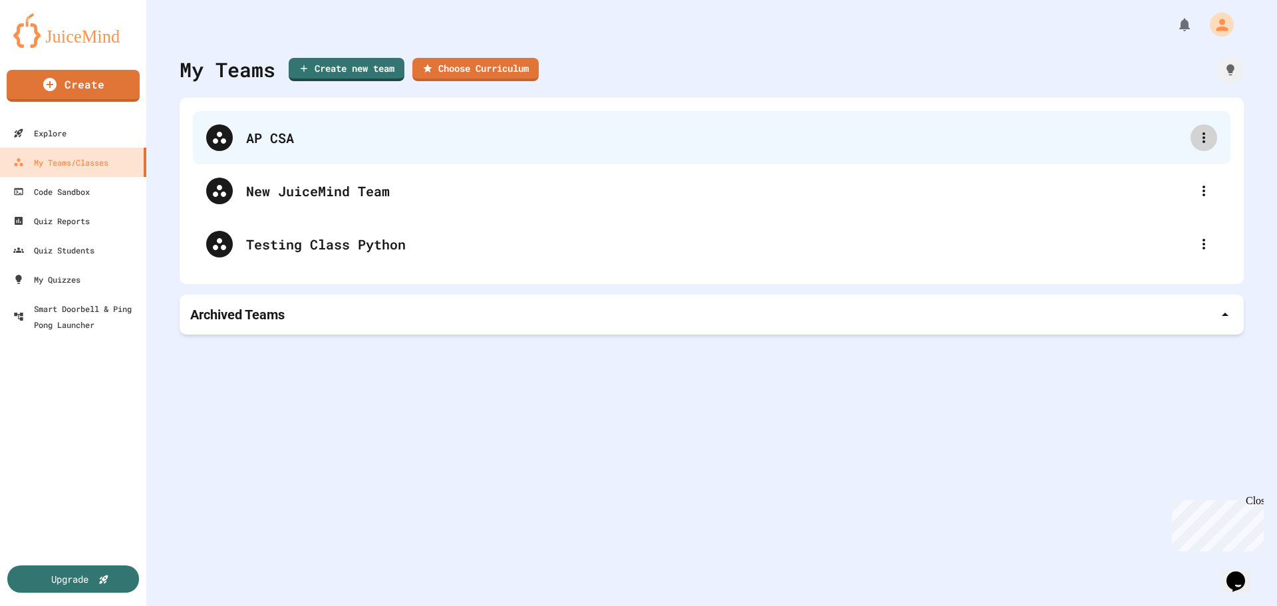
click at [1202, 142] on icon at bounding box center [1203, 137] width 3 height 11
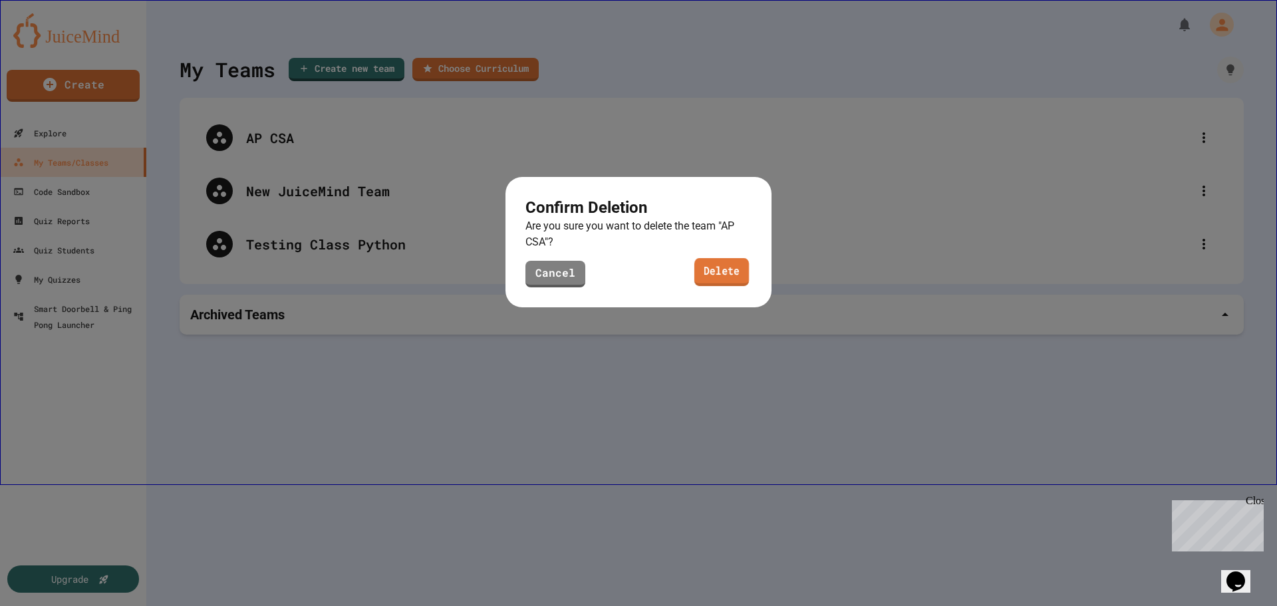
click at [727, 282] on link "Delete" at bounding box center [721, 272] width 55 height 28
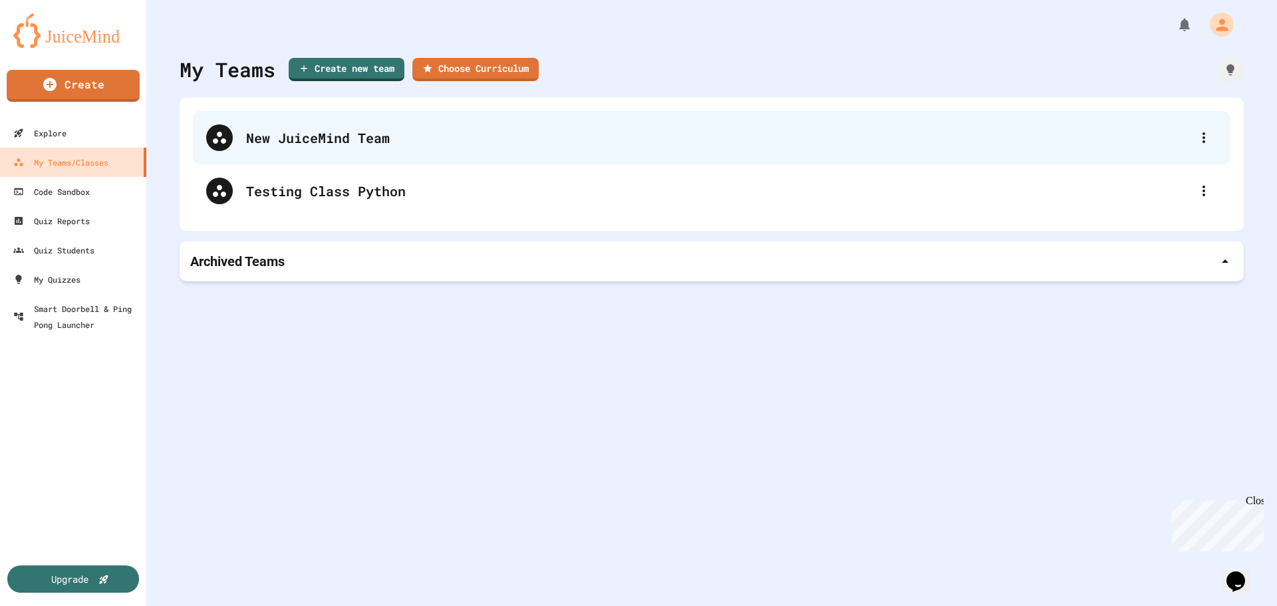
click at [410, 150] on div "New JuiceMind Team" at bounding box center [711, 137] width 1037 height 53
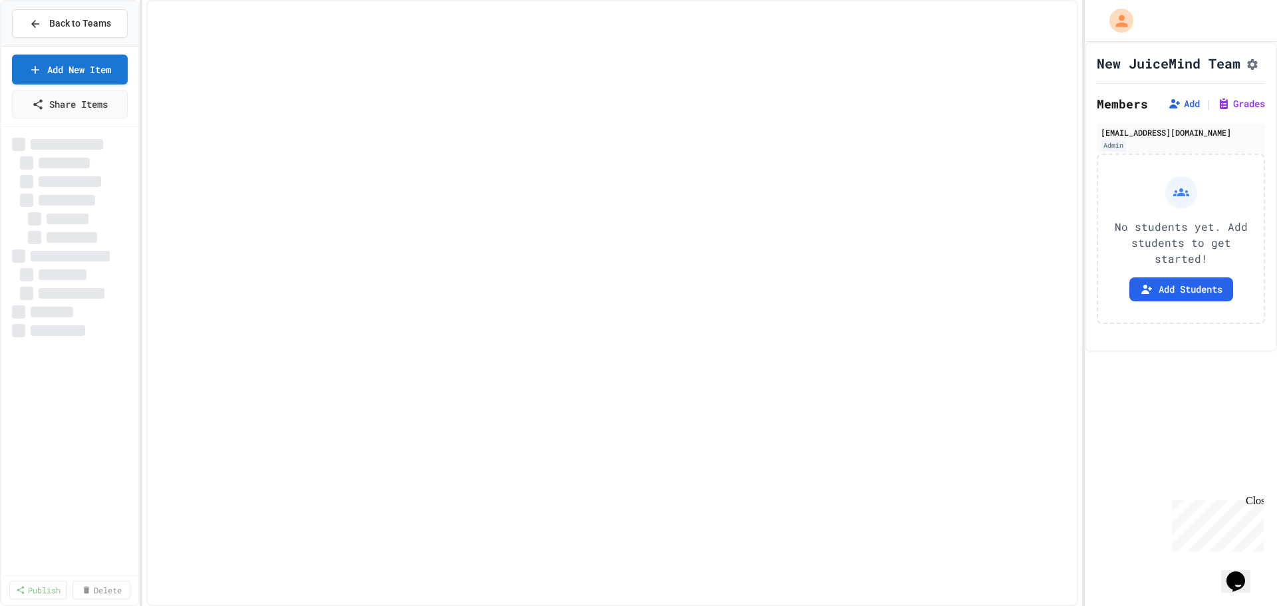
select select "***"
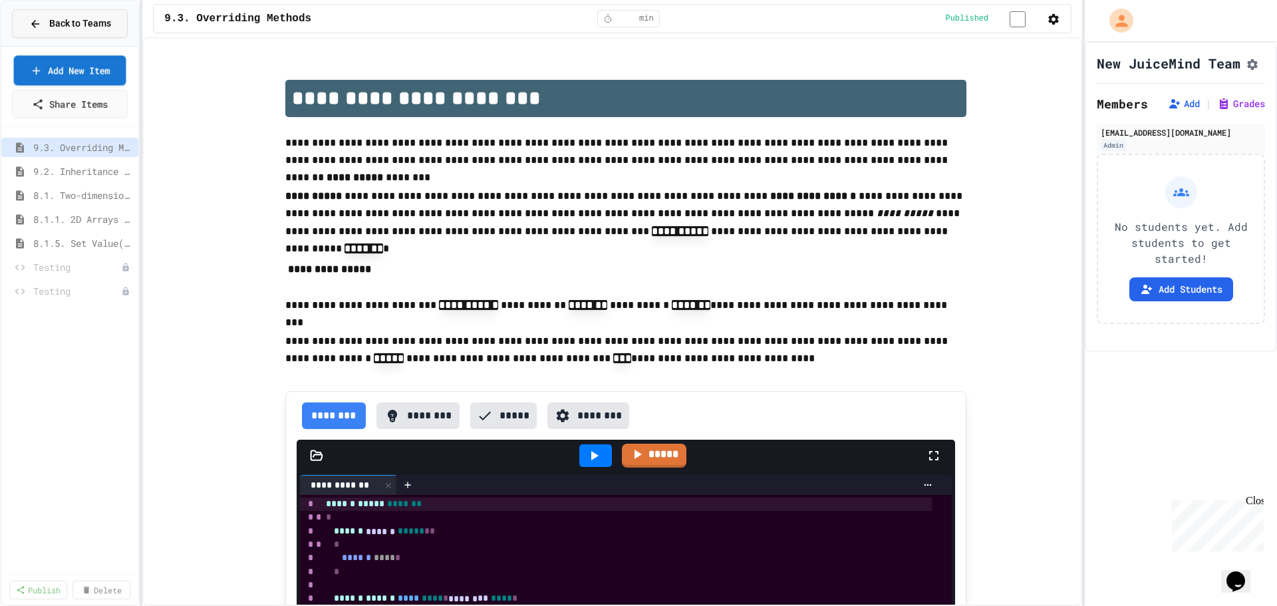
click at [64, 23] on span "Back to Teams" at bounding box center [80, 24] width 62 height 14
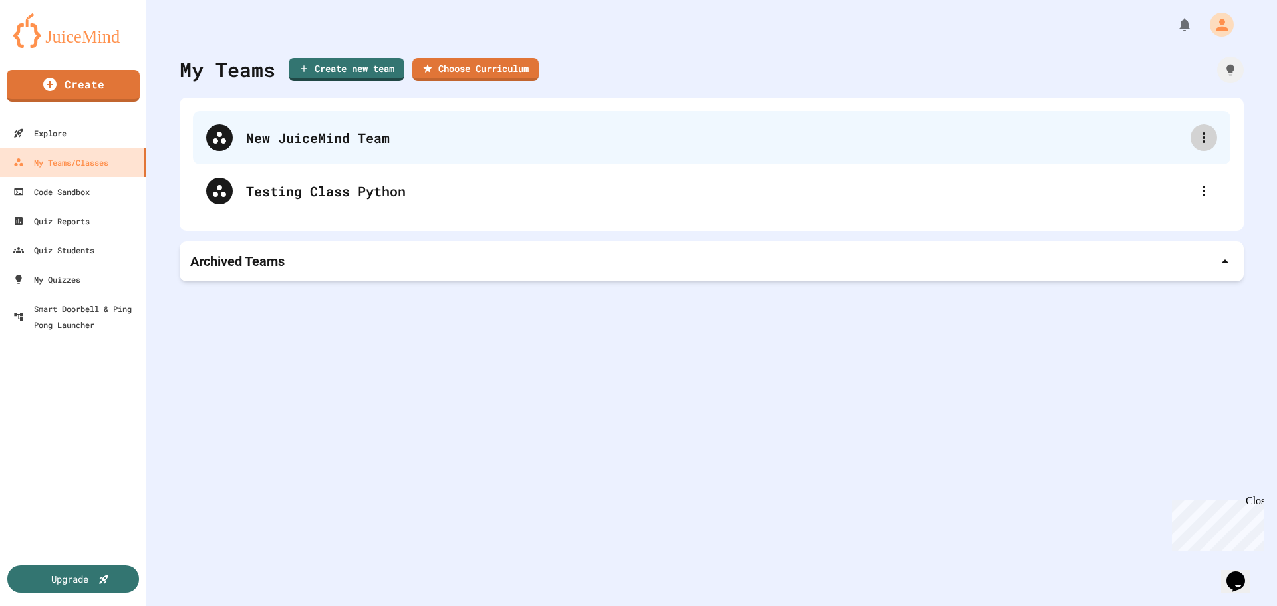
click at [1195, 142] on icon at bounding box center [1203, 138] width 16 height 16
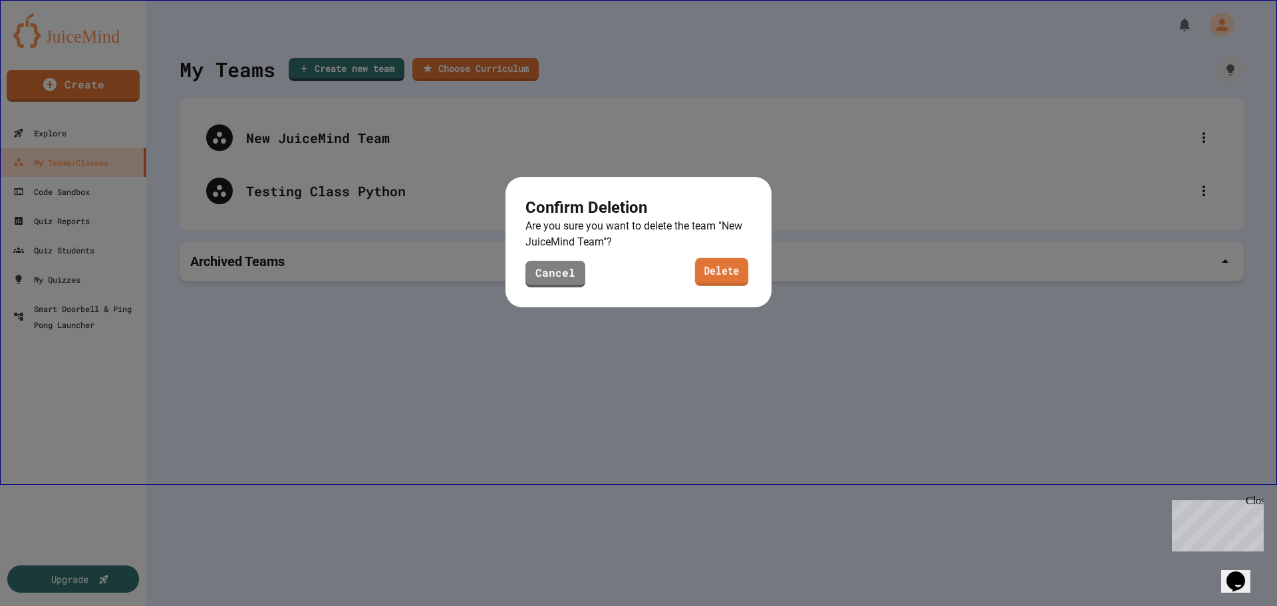
click at [713, 279] on link "Delete" at bounding box center [721, 272] width 53 height 28
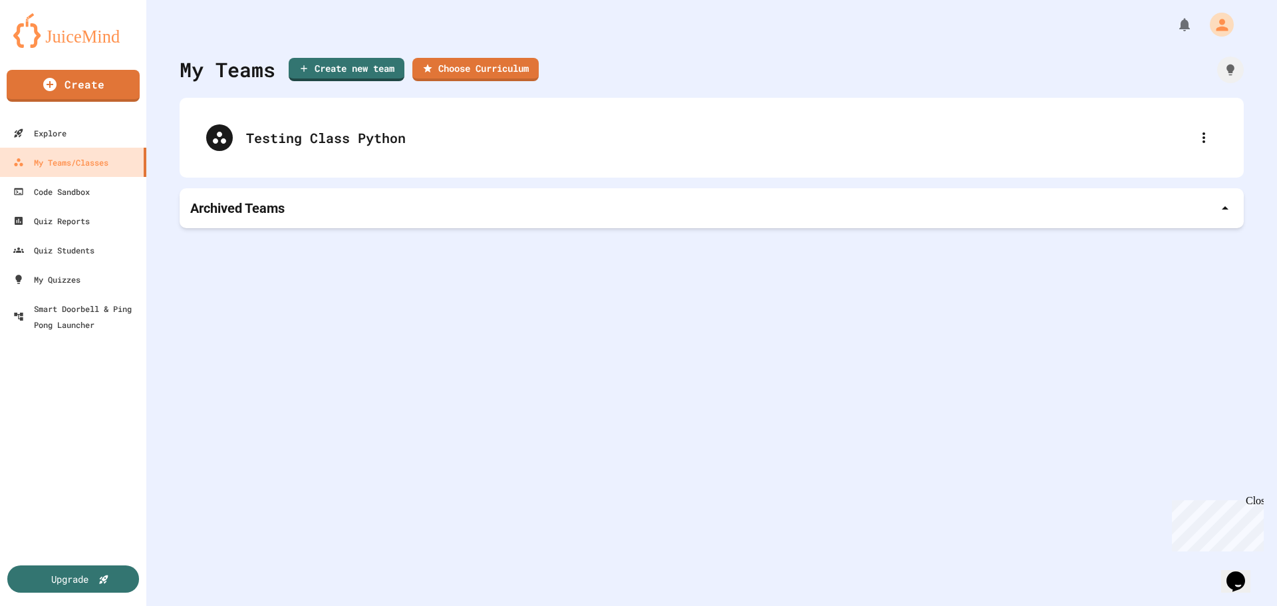
drag, startPoint x: 1181, startPoint y: 136, endPoint x: 1122, endPoint y: 170, distance: 67.3
click at [1190, 136] on div at bounding box center [1203, 137] width 27 height 27
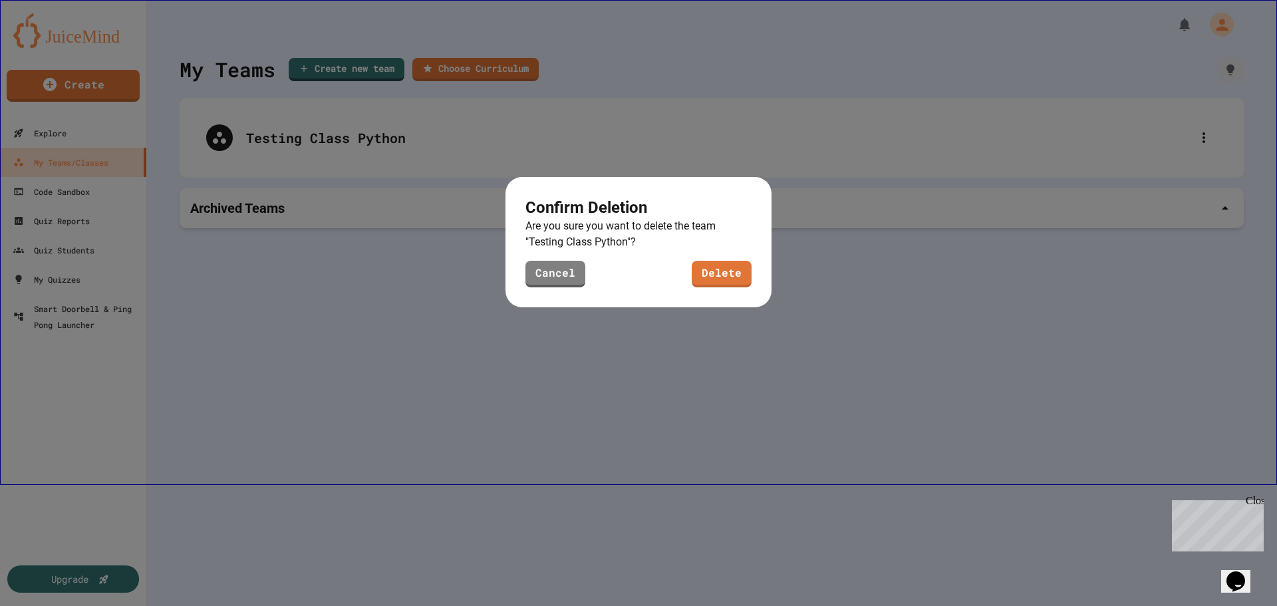
click at [748, 272] on link "Delete" at bounding box center [721, 274] width 60 height 27
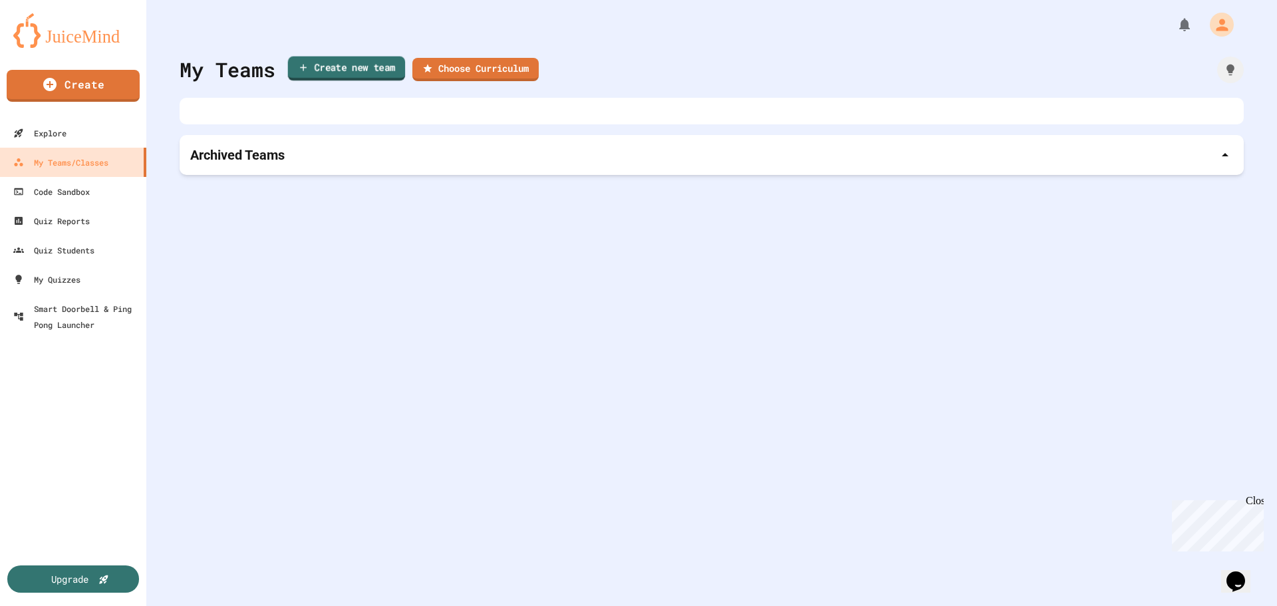
click at [382, 64] on link "Create new team" at bounding box center [347, 69] width 118 height 25
type input "**********"
